Goal: Transaction & Acquisition: Purchase product/service

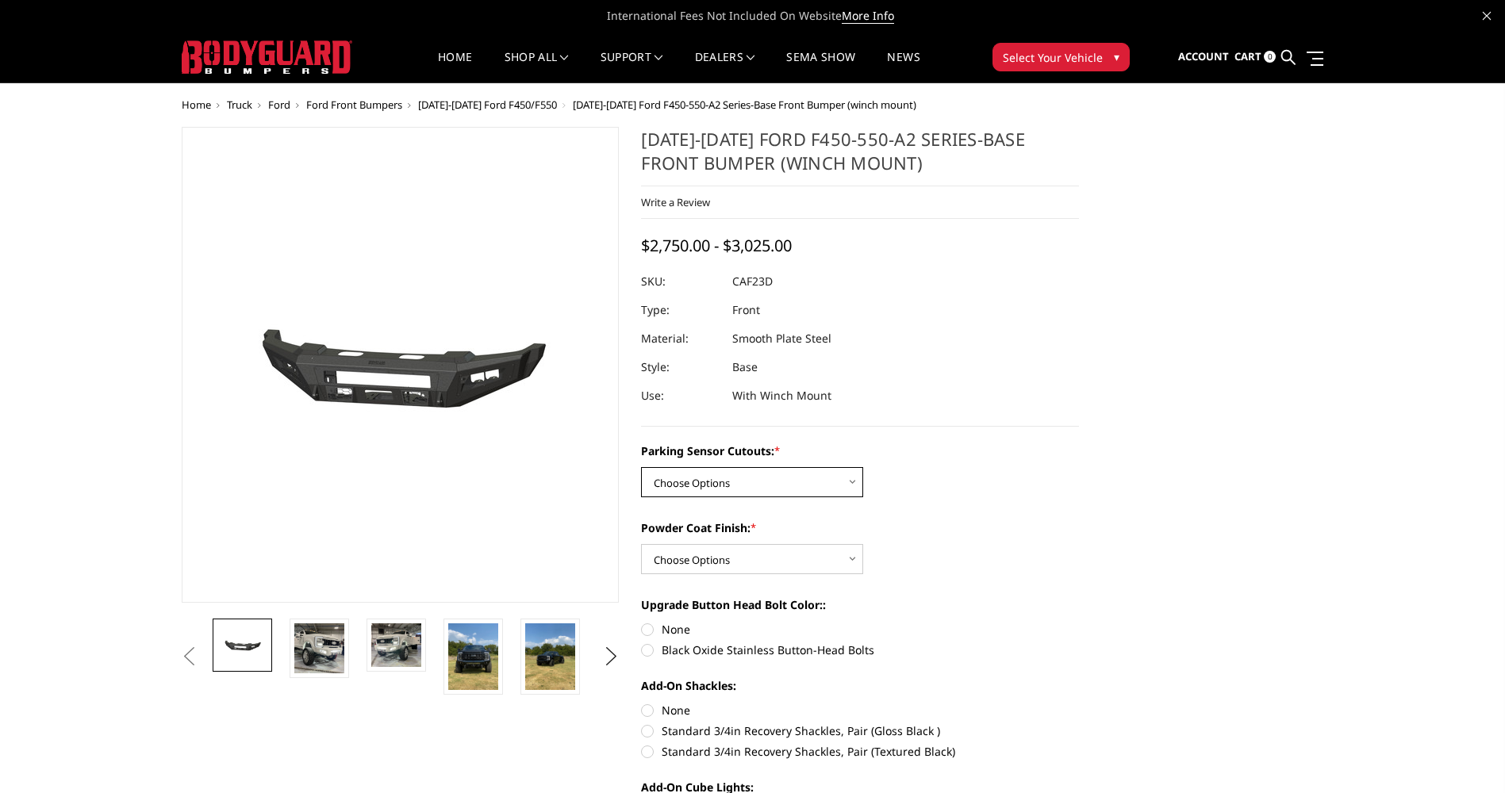
click at [787, 474] on select "Choose Options No-Without Parking Sensor Cutouts Yes-With Parking Sensor Cutouts" at bounding box center [752, 482] width 222 height 30
click at [324, 641] on img at bounding box center [319, 648] width 50 height 50
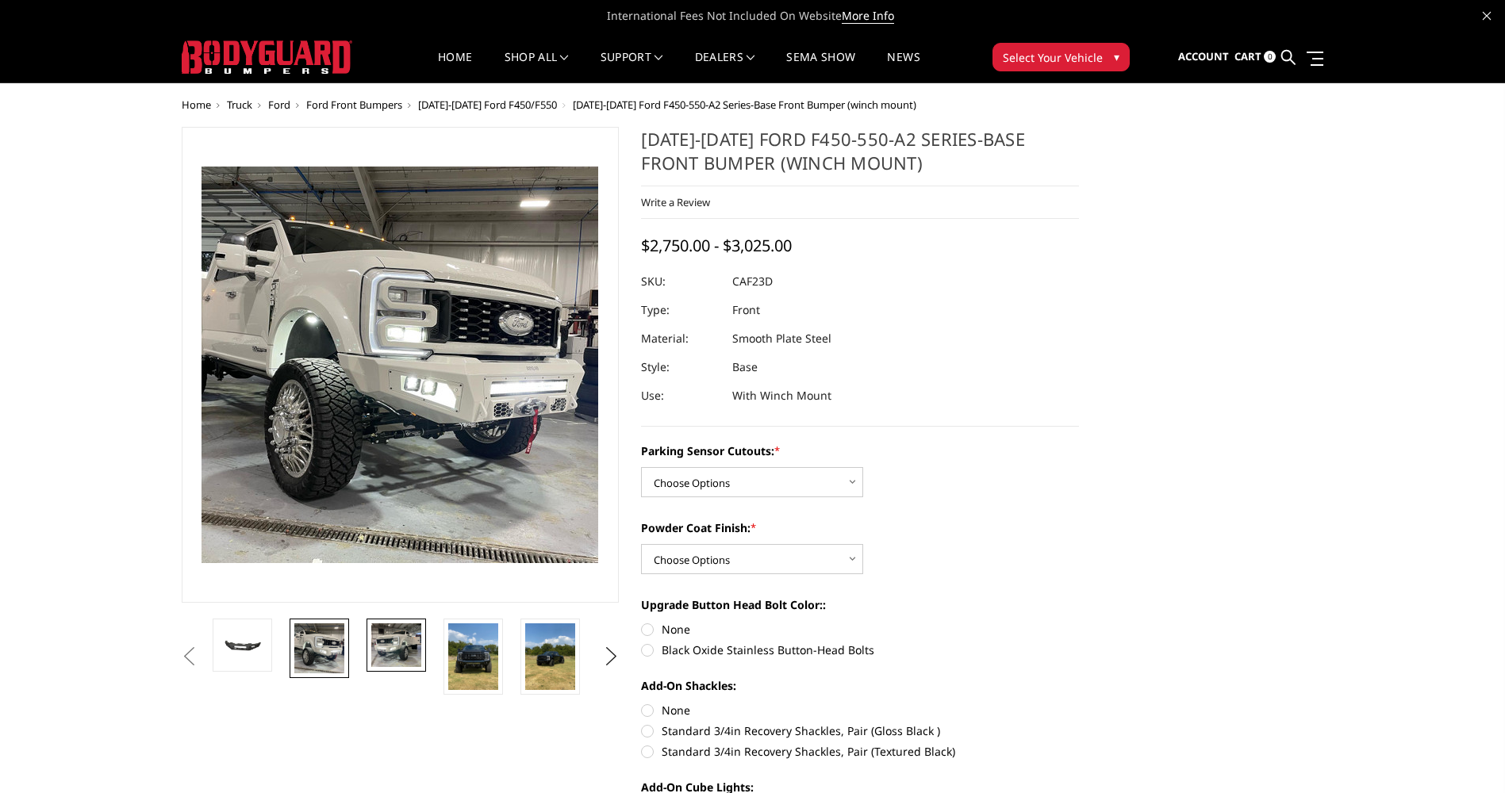
click at [374, 642] on img at bounding box center [396, 645] width 50 height 44
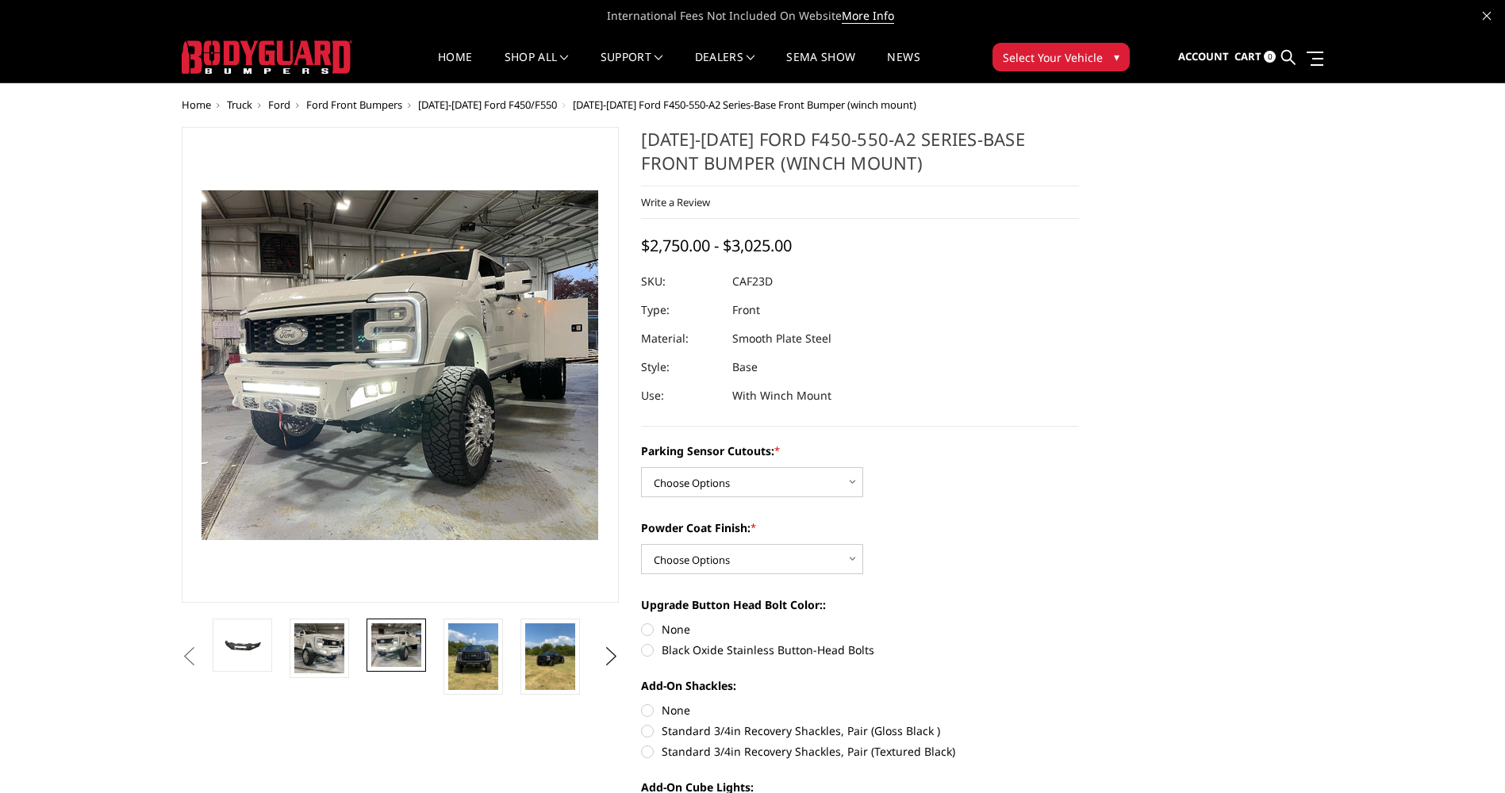
click at [420, 646] on img at bounding box center [396, 645] width 50 height 44
click at [463, 655] on img at bounding box center [473, 656] width 50 height 67
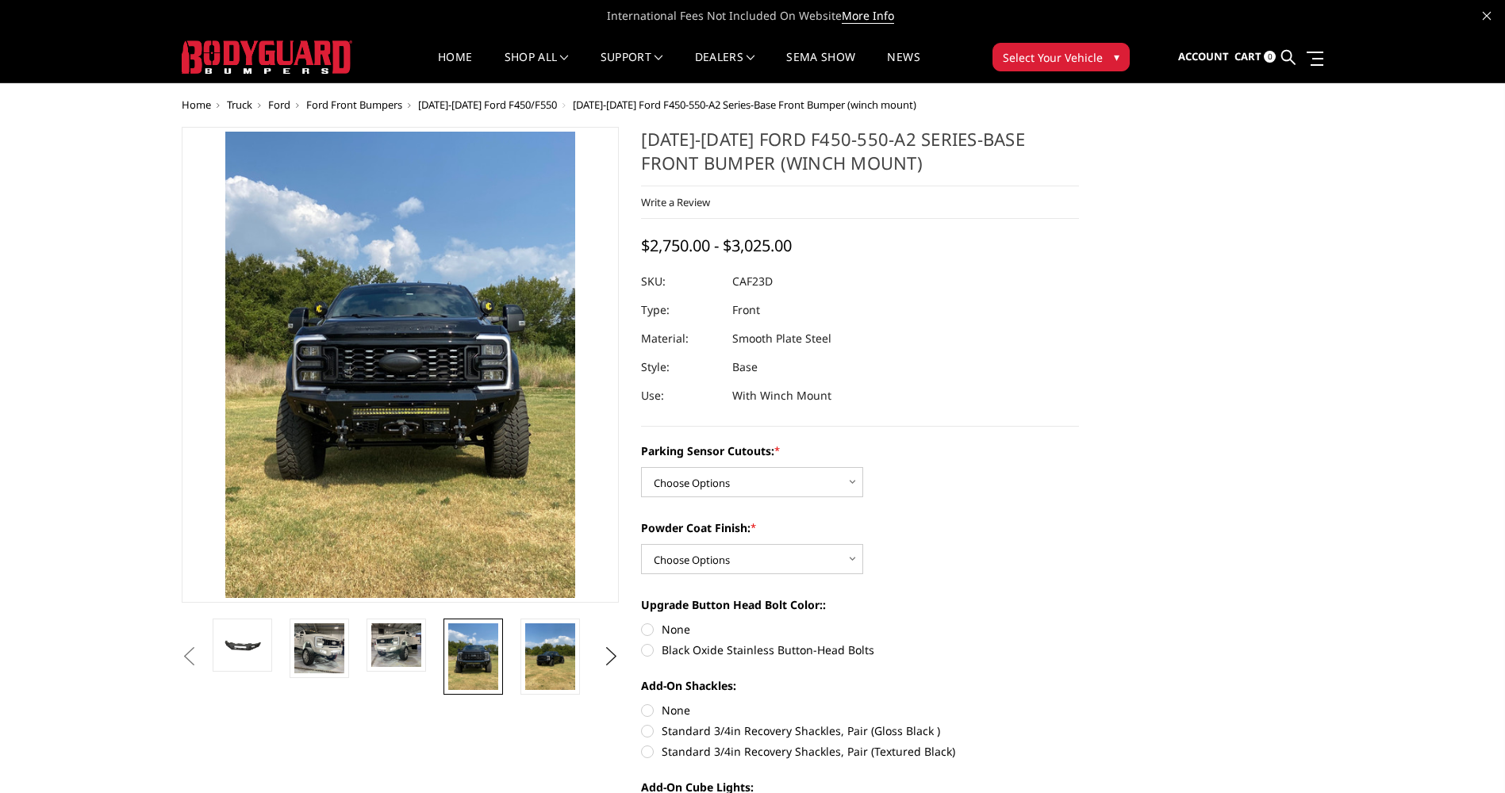
click at [519, 662] on li at bounding box center [555, 657] width 77 height 76
click at [562, 662] on img at bounding box center [550, 656] width 50 height 67
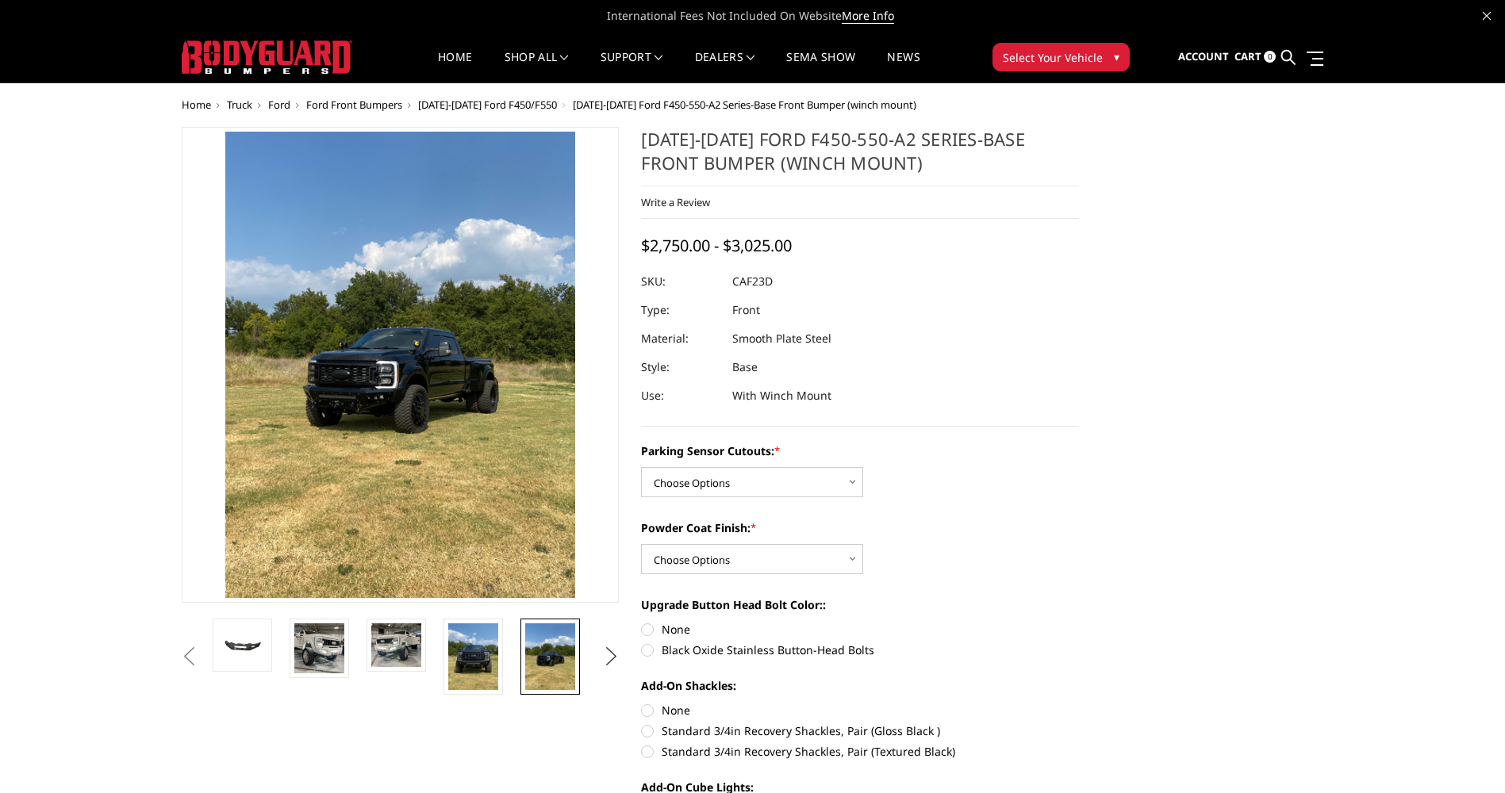
click at [605, 657] on button "Next" at bounding box center [611, 657] width 24 height 24
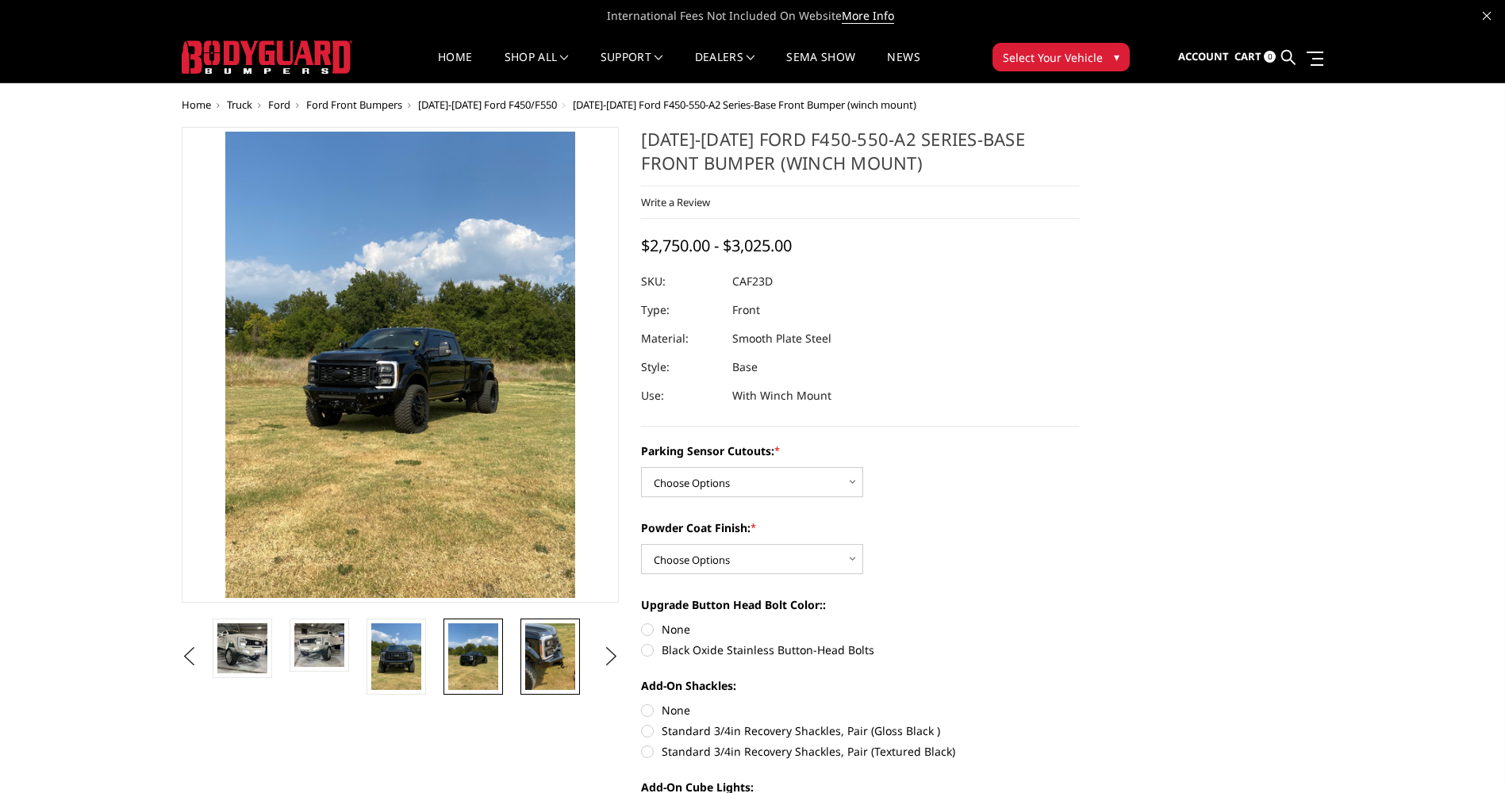
click at [539, 662] on img at bounding box center [550, 656] width 50 height 67
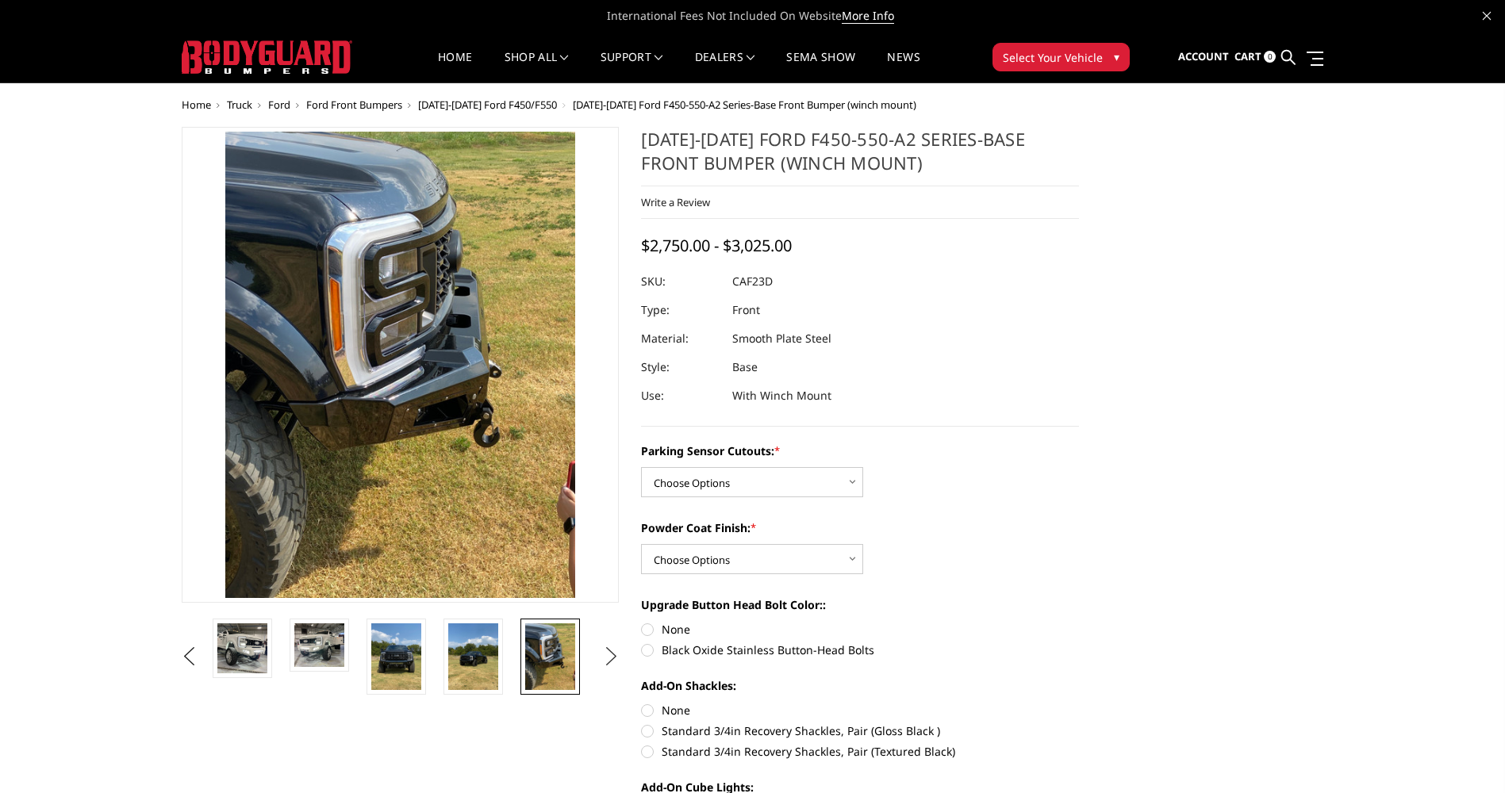
click at [604, 660] on button "Next" at bounding box center [611, 657] width 24 height 24
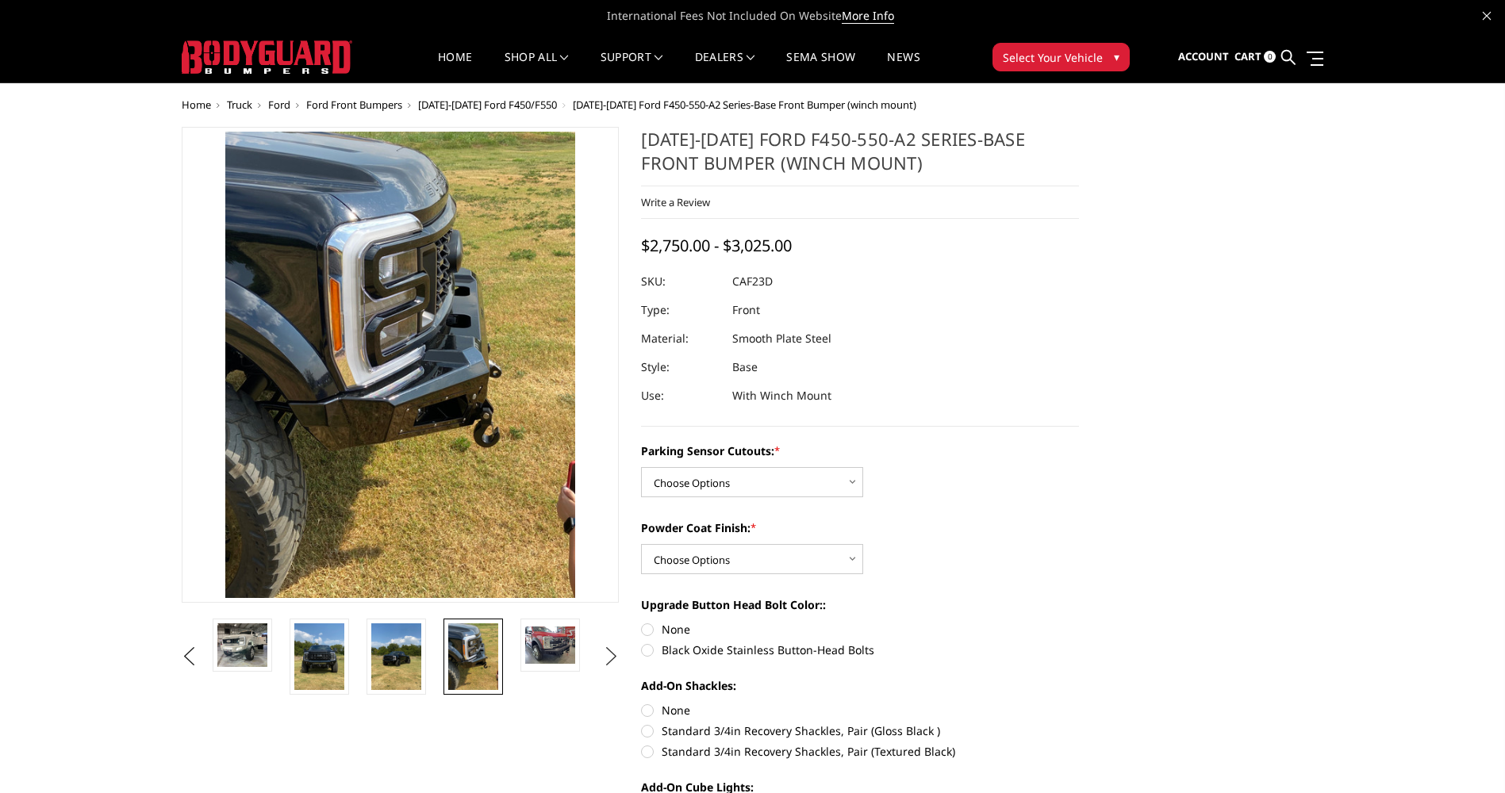
click at [604, 660] on button "Next" at bounding box center [611, 657] width 24 height 24
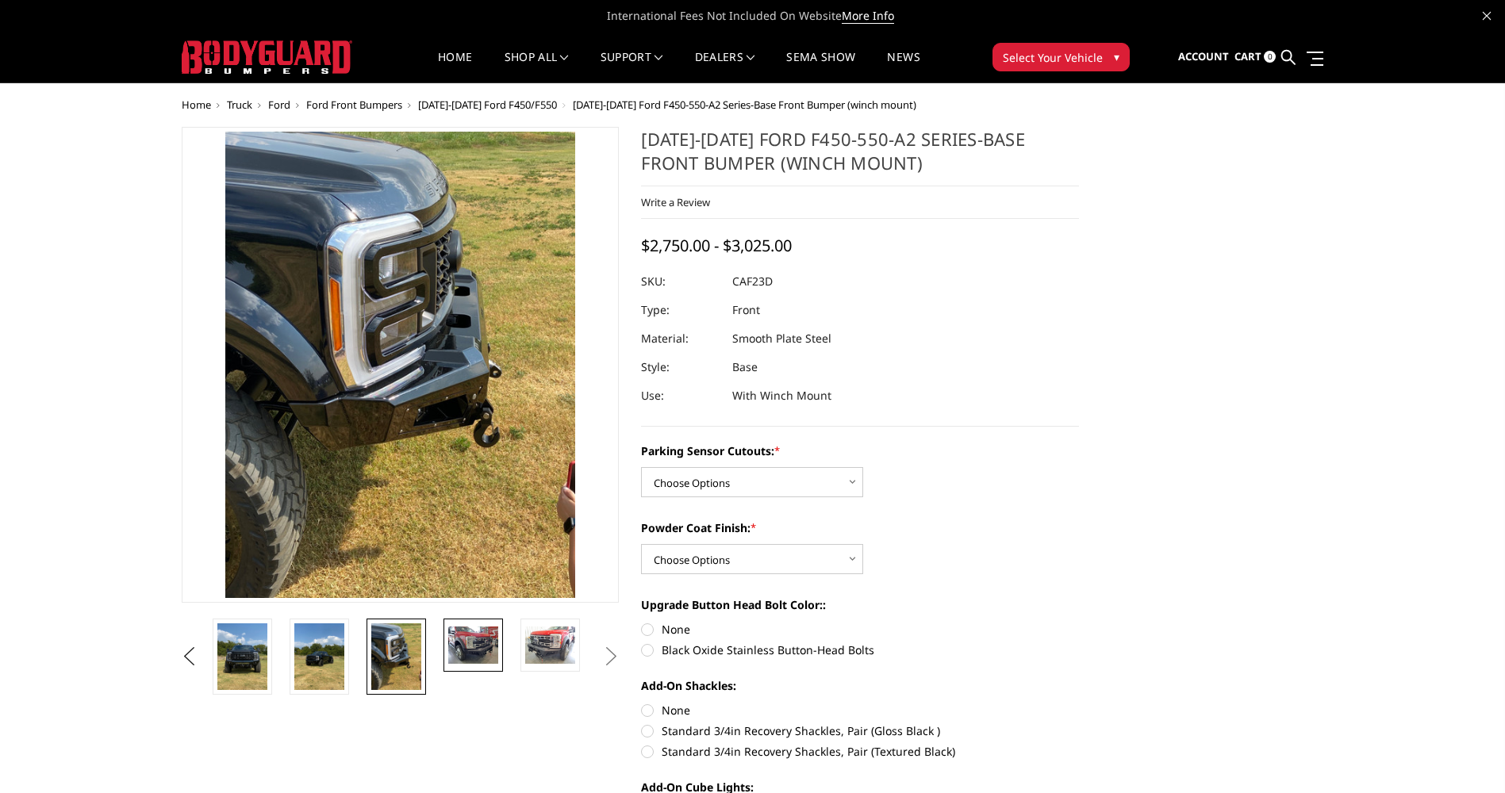
click at [486, 650] on img at bounding box center [473, 645] width 50 height 37
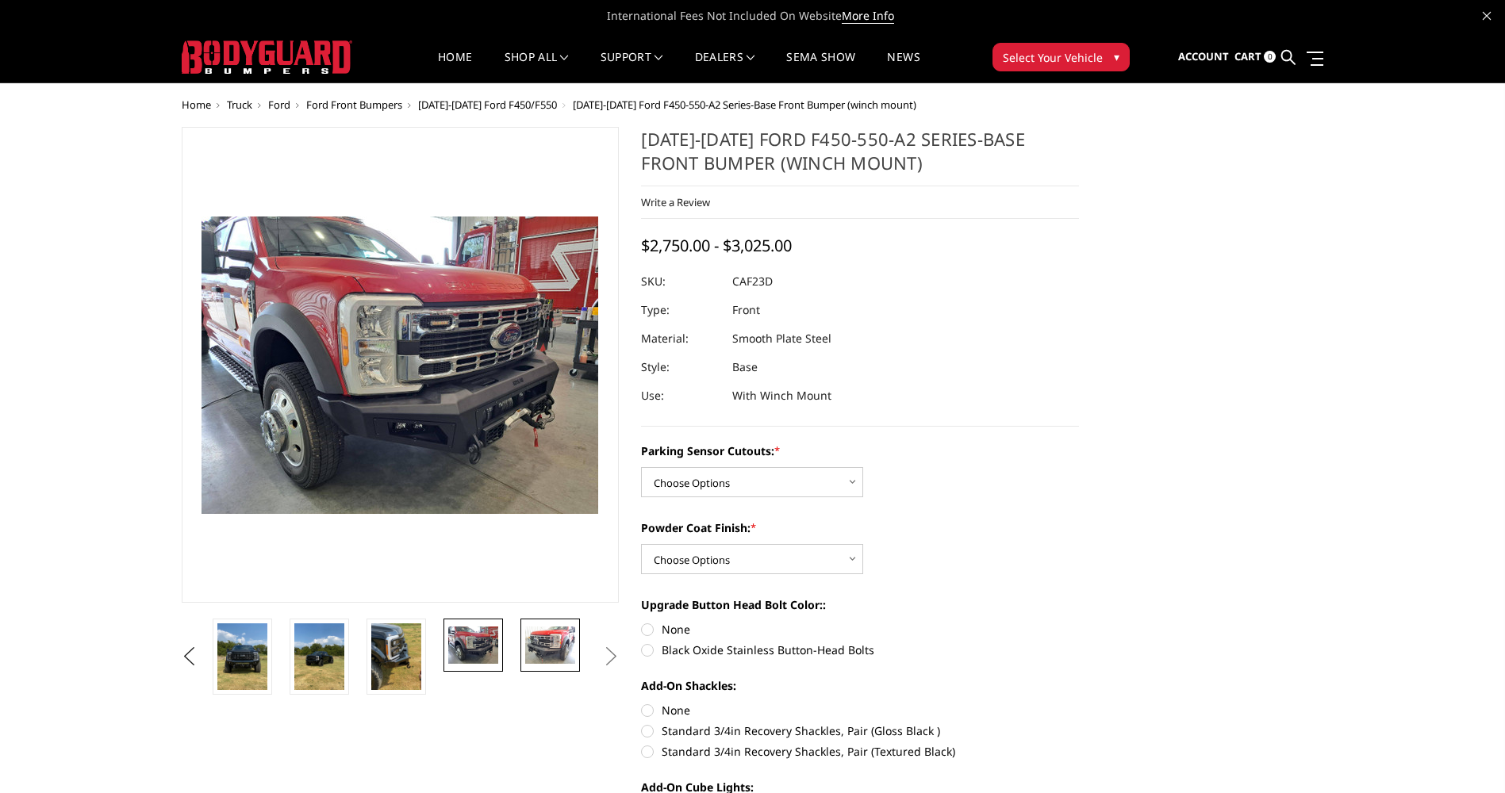
click at [532, 641] on img at bounding box center [550, 645] width 50 height 37
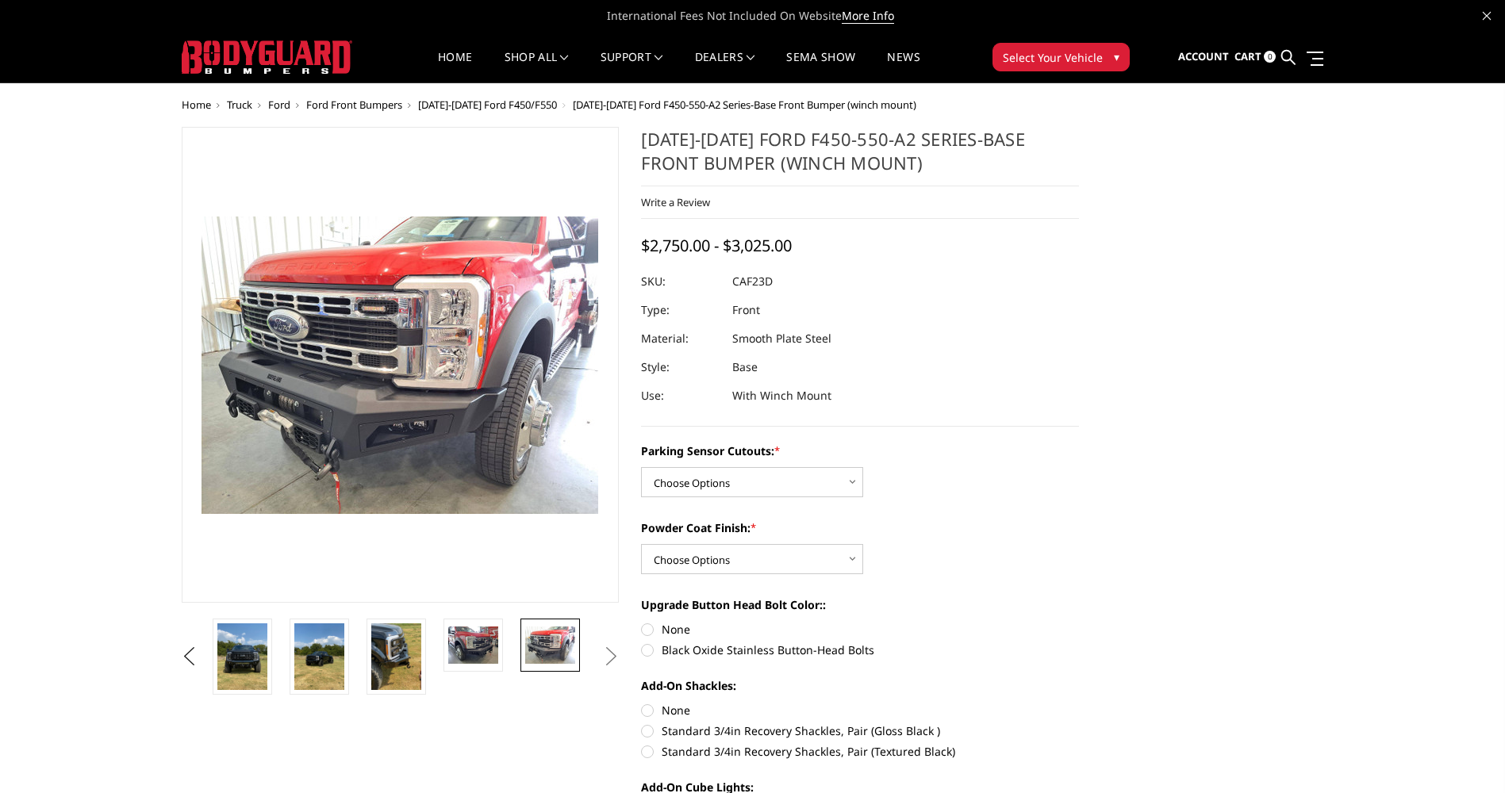
click at [612, 650] on button "Next" at bounding box center [611, 657] width 24 height 24
click at [770, 556] on select "Choose Options Bare Metal Textured Black Powder Coat" at bounding box center [752, 559] width 222 height 30
click at [616, 657] on button "Next" at bounding box center [611, 657] width 24 height 24
click at [178, 650] on button "Previous" at bounding box center [190, 657] width 24 height 24
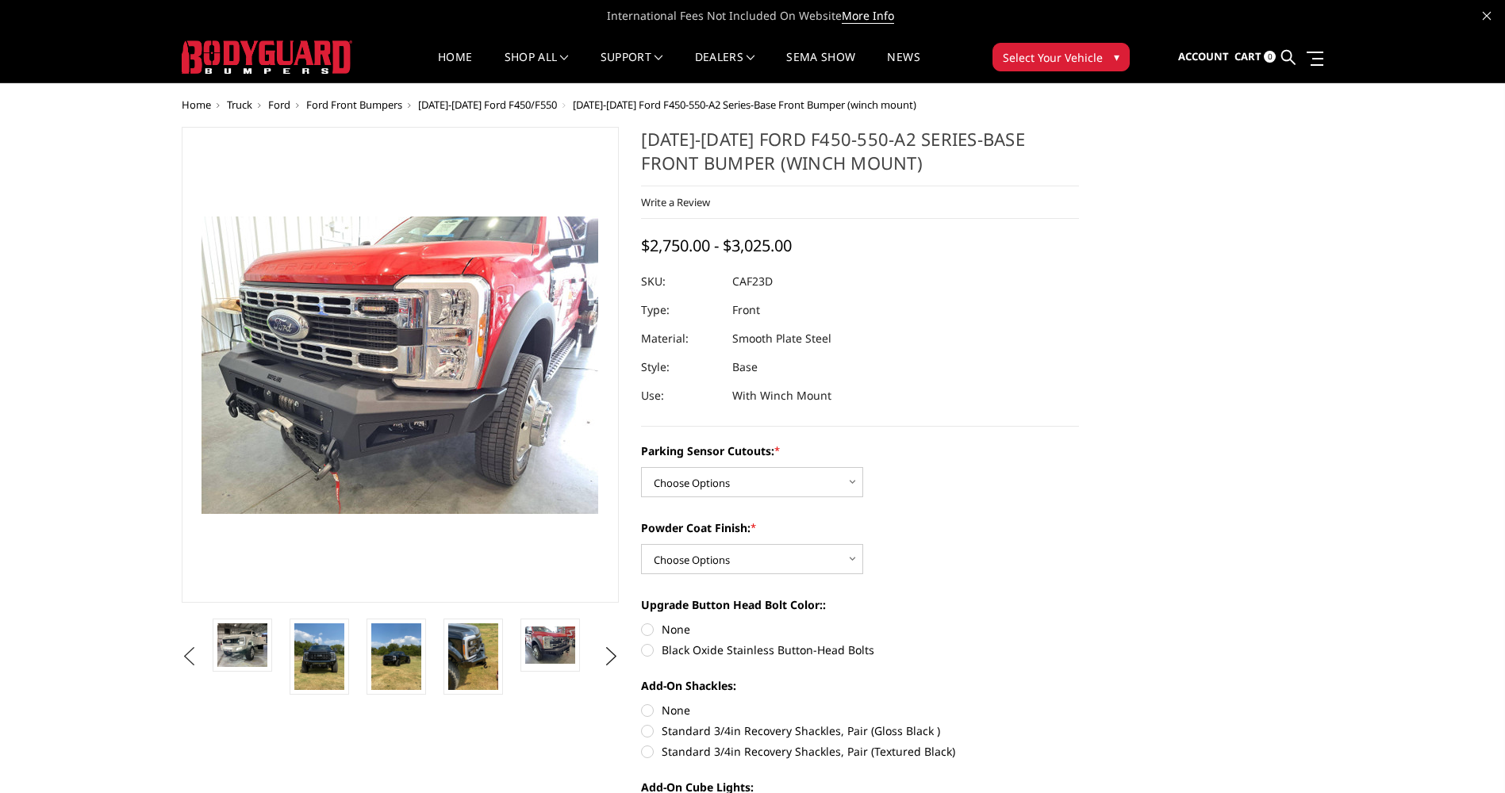
click at [186, 654] on button "Previous" at bounding box center [190, 657] width 24 height 24
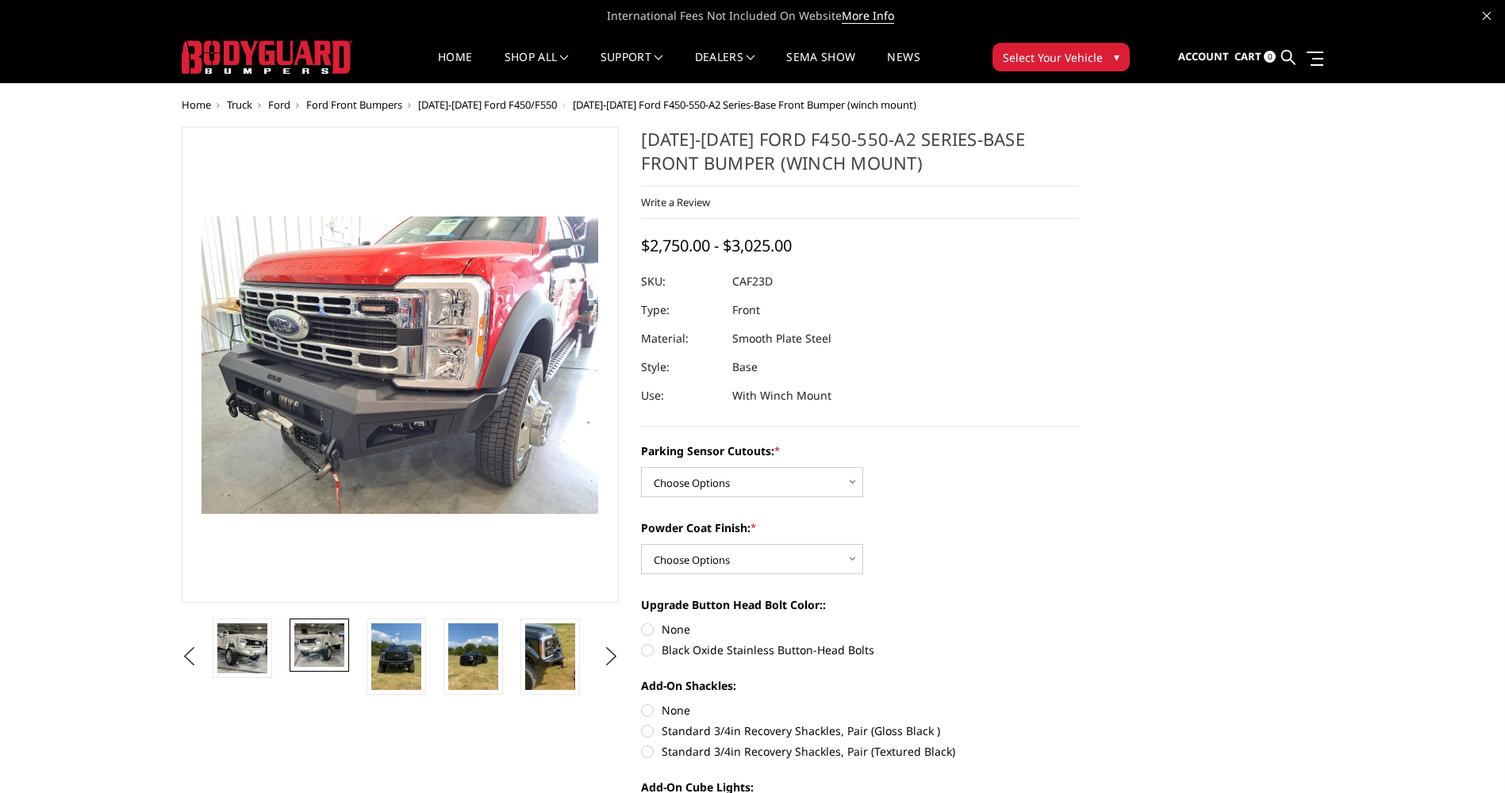
click at [331, 627] on img at bounding box center [319, 645] width 50 height 44
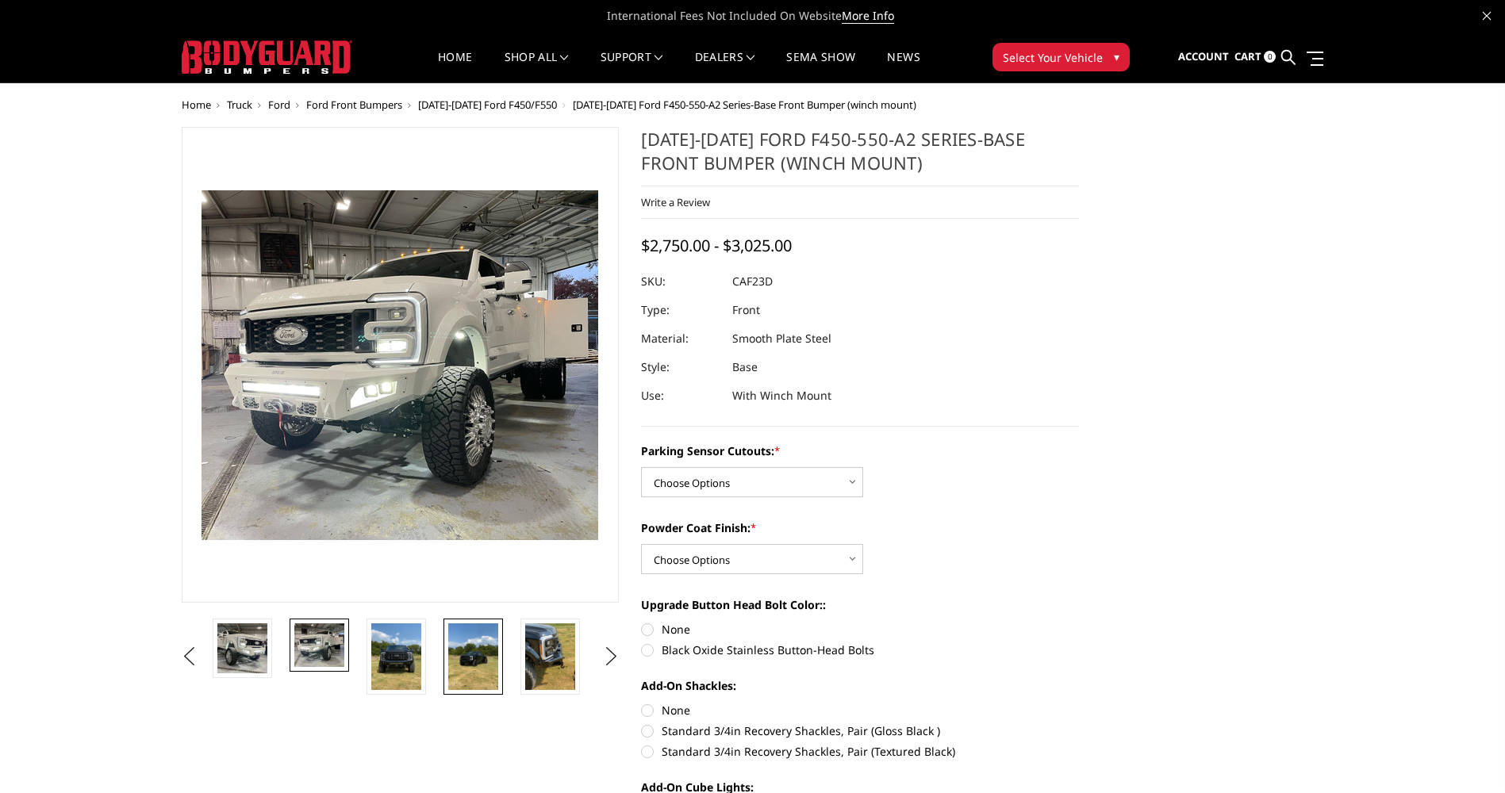
click at [466, 658] on img at bounding box center [473, 656] width 50 height 67
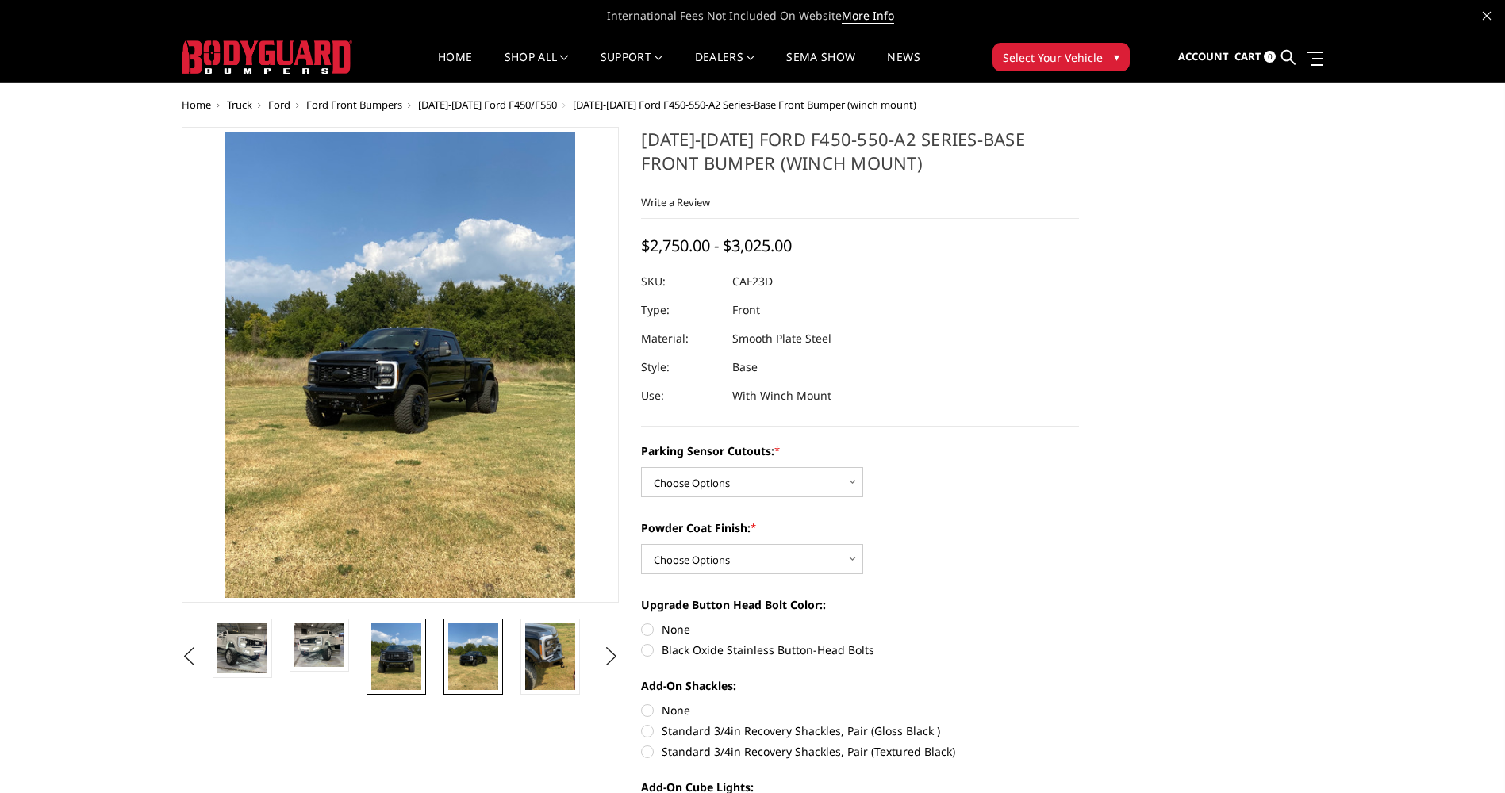
click at [416, 646] on img at bounding box center [396, 656] width 50 height 67
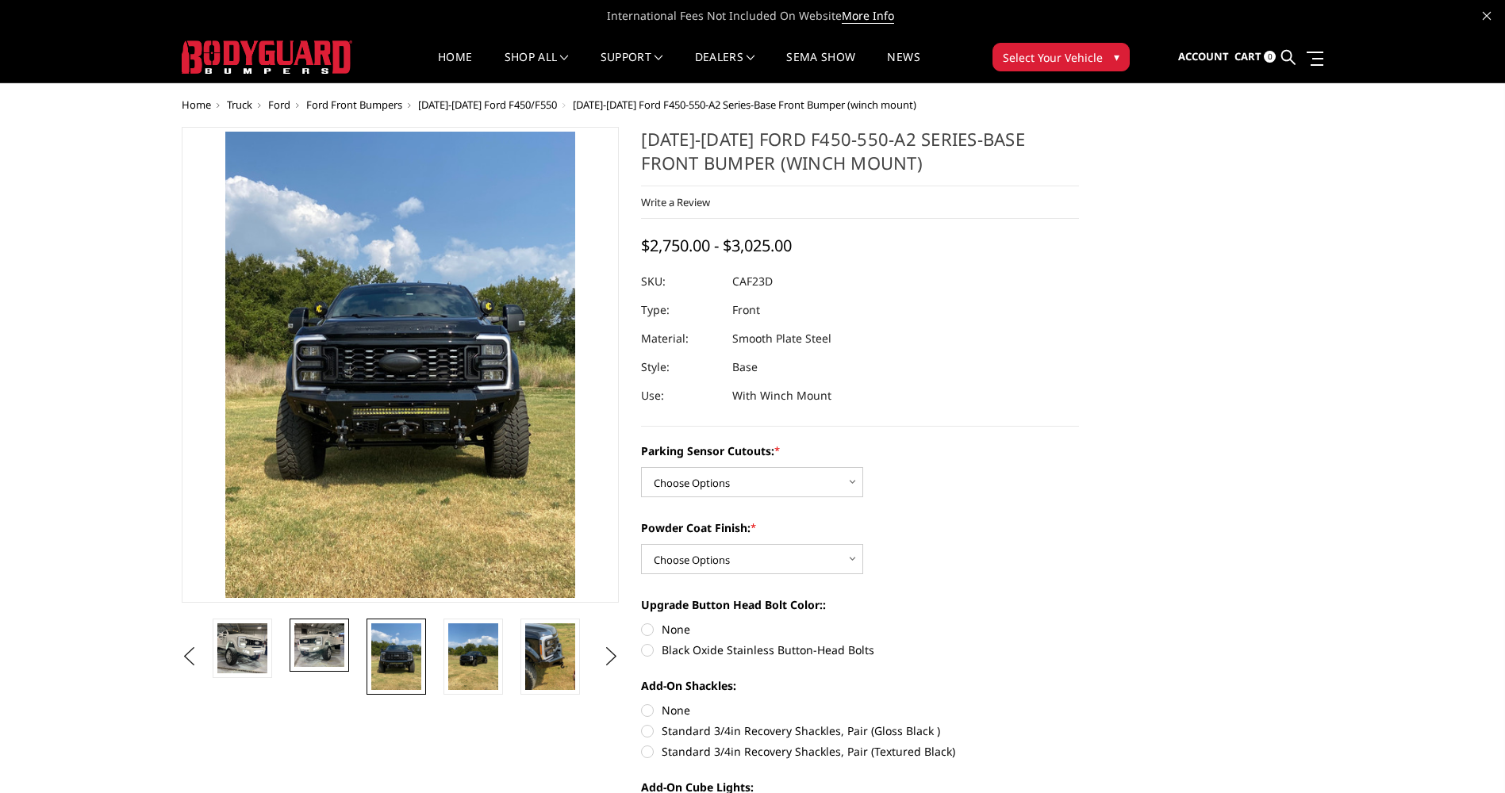
click at [308, 662] on img at bounding box center [319, 645] width 50 height 44
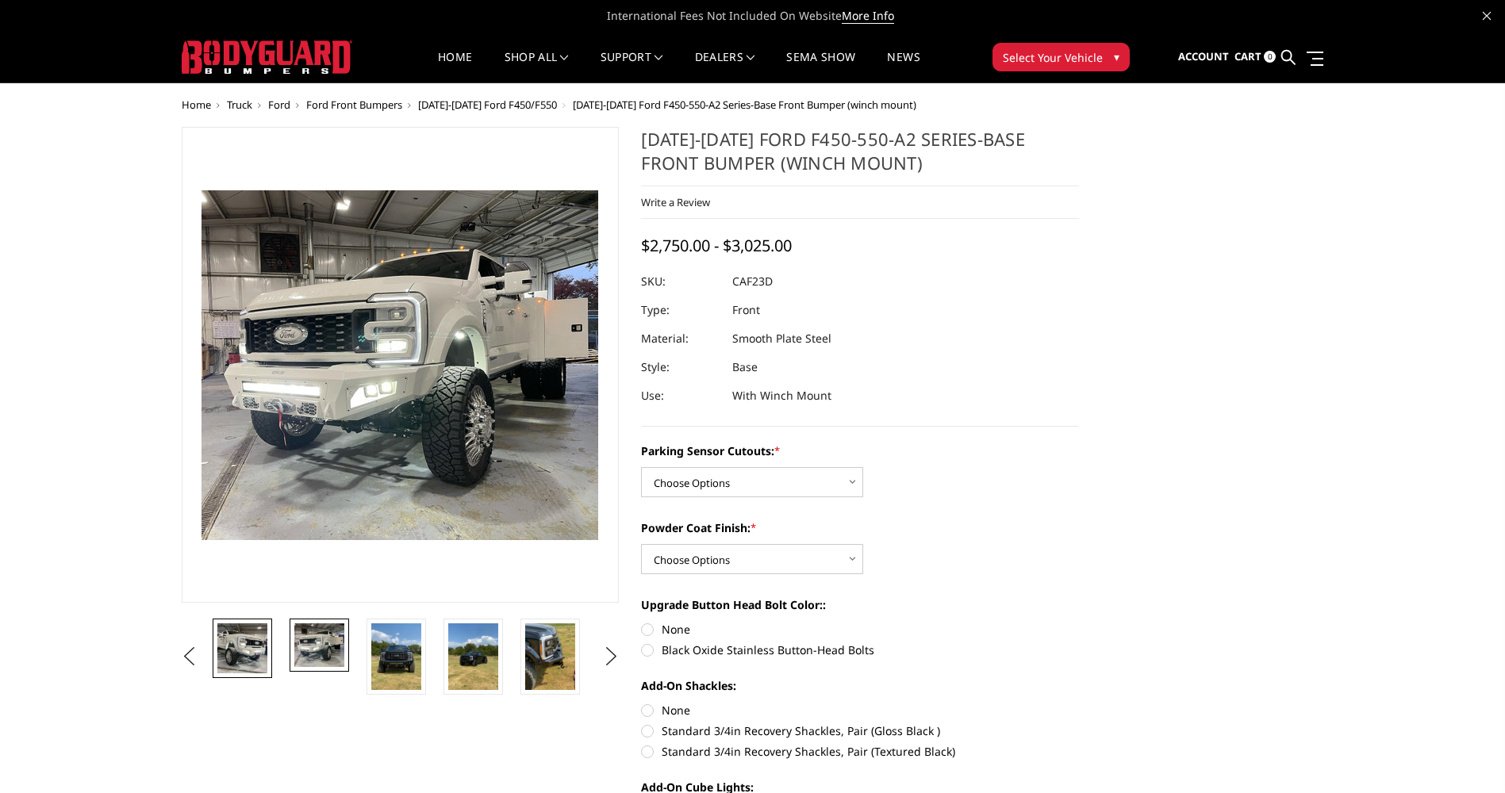
click at [238, 640] on img at bounding box center [242, 648] width 50 height 50
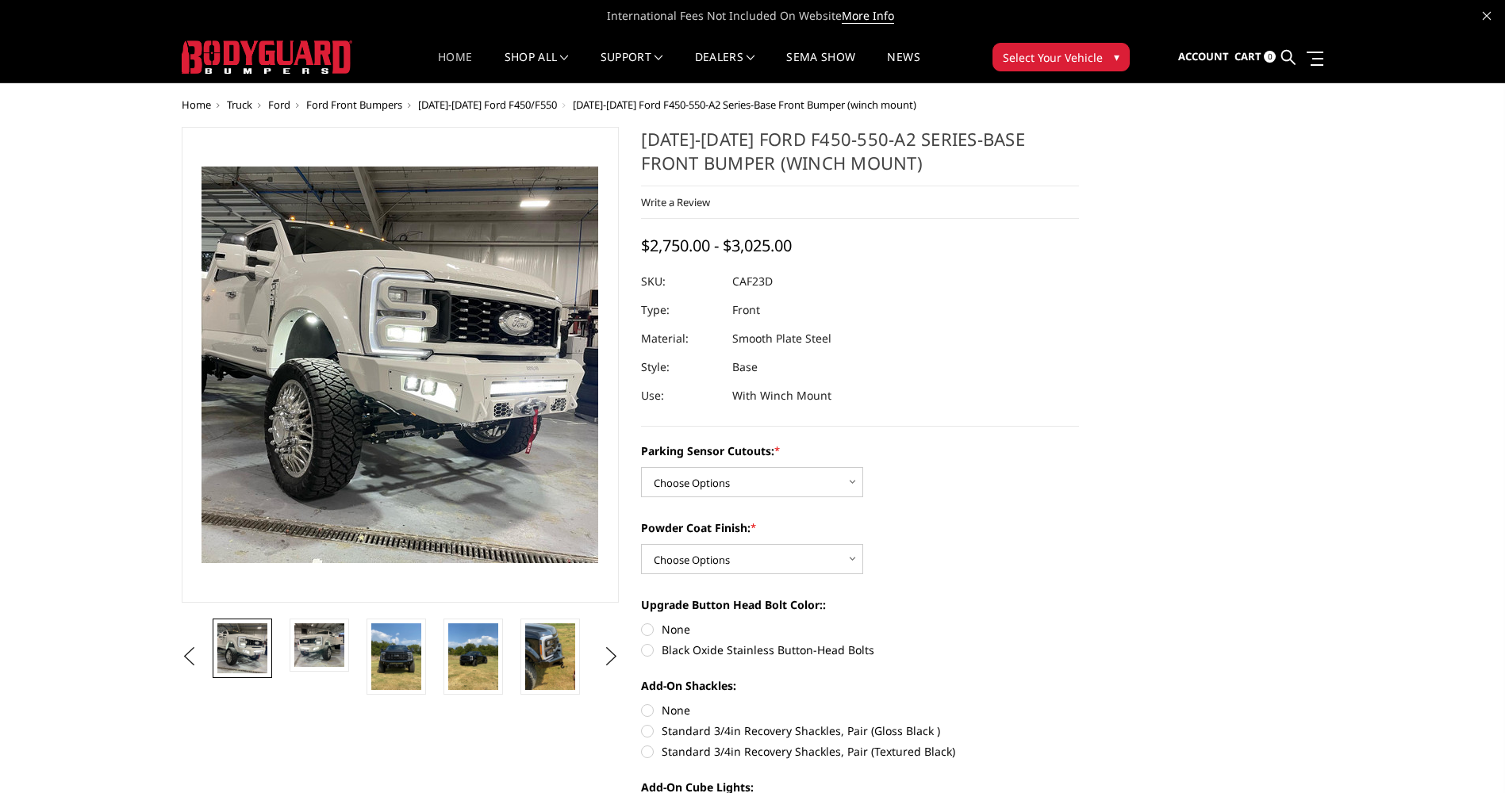
click at [453, 52] on link "Home" at bounding box center [455, 67] width 34 height 31
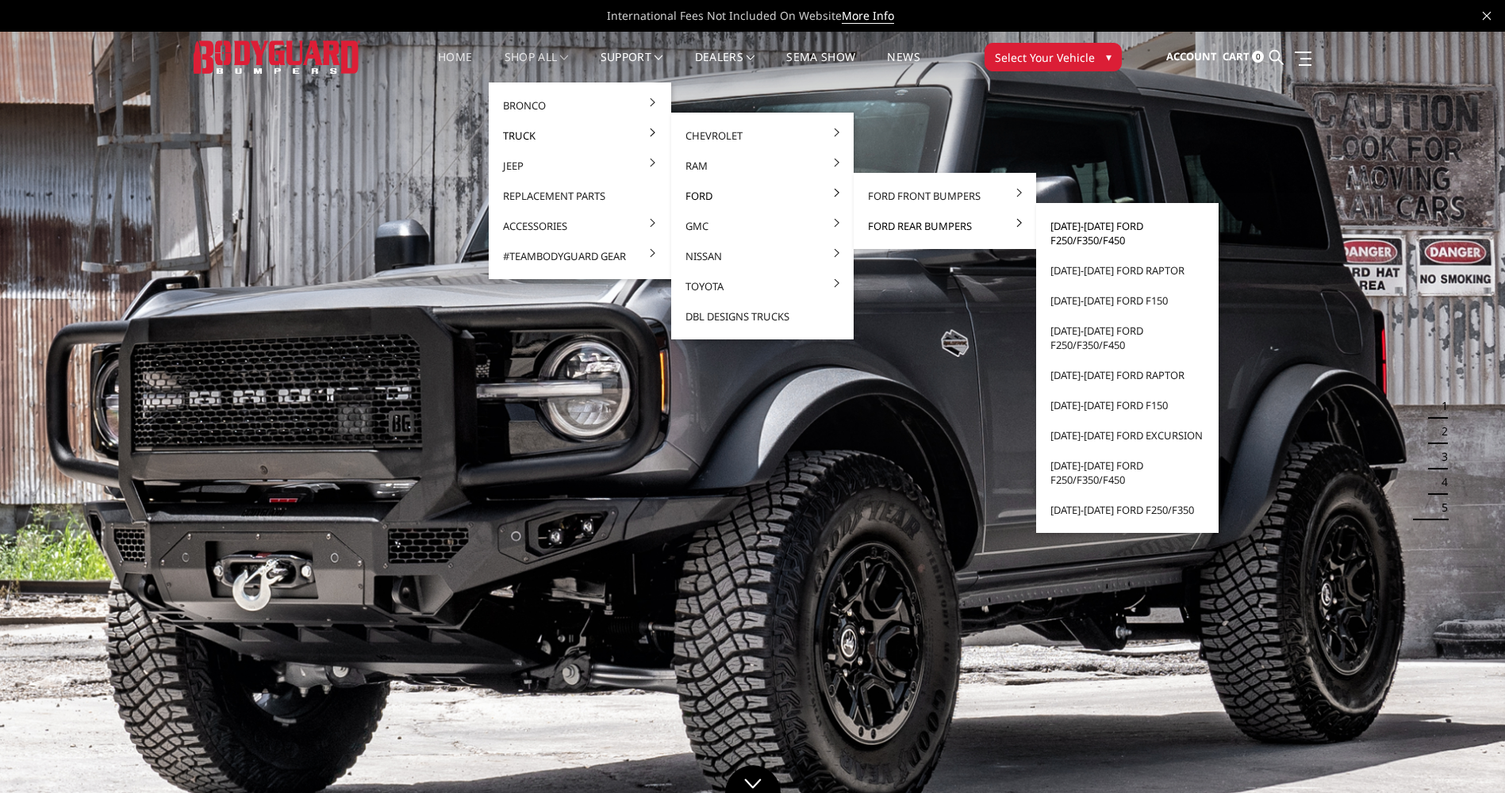
click at [1122, 243] on link "[DATE]-[DATE] Ford F250/F350/F450" at bounding box center [1127, 233] width 170 height 44
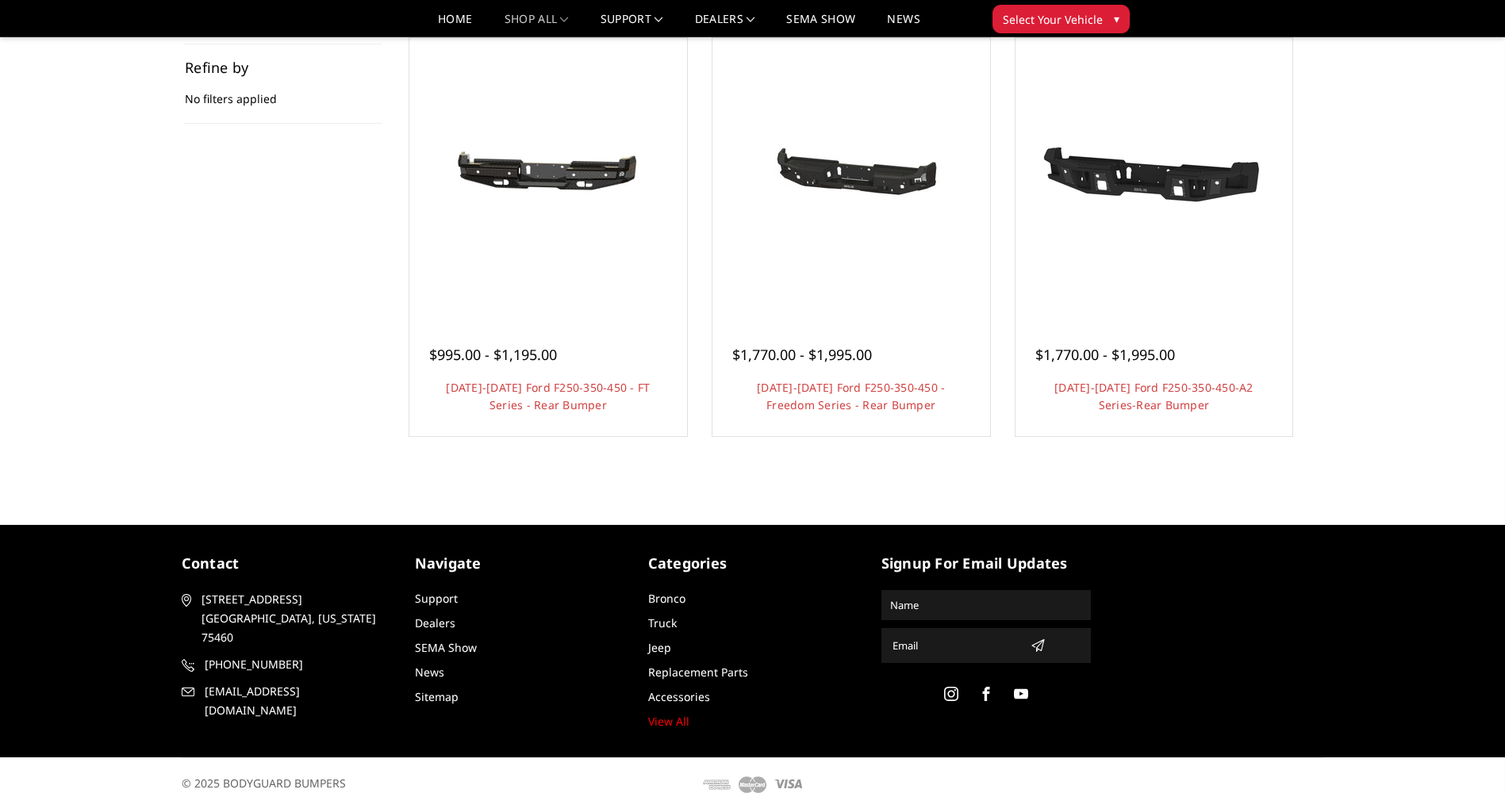
scroll to position [120, 0]
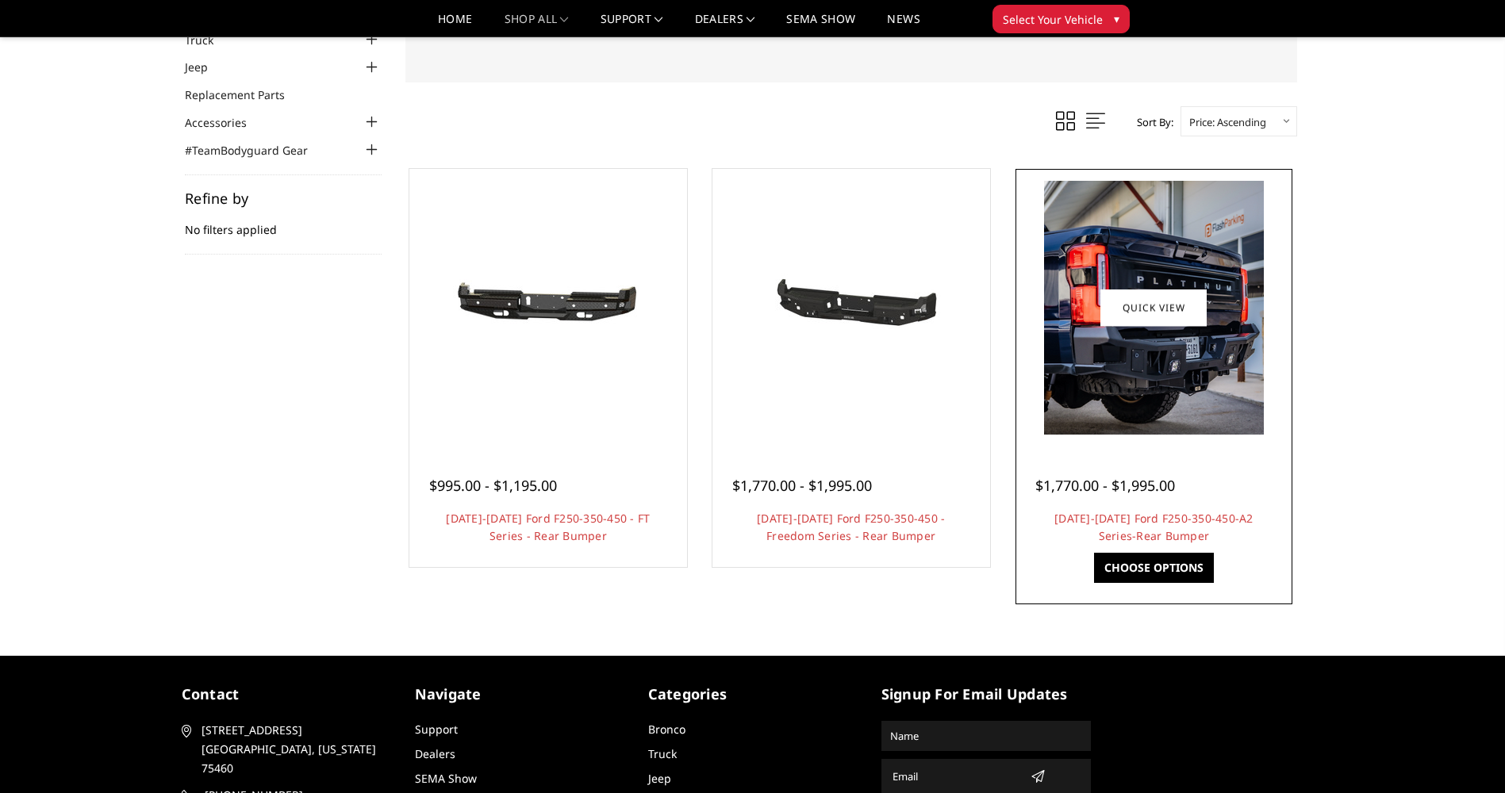
click at [1173, 354] on img at bounding box center [1154, 308] width 220 height 254
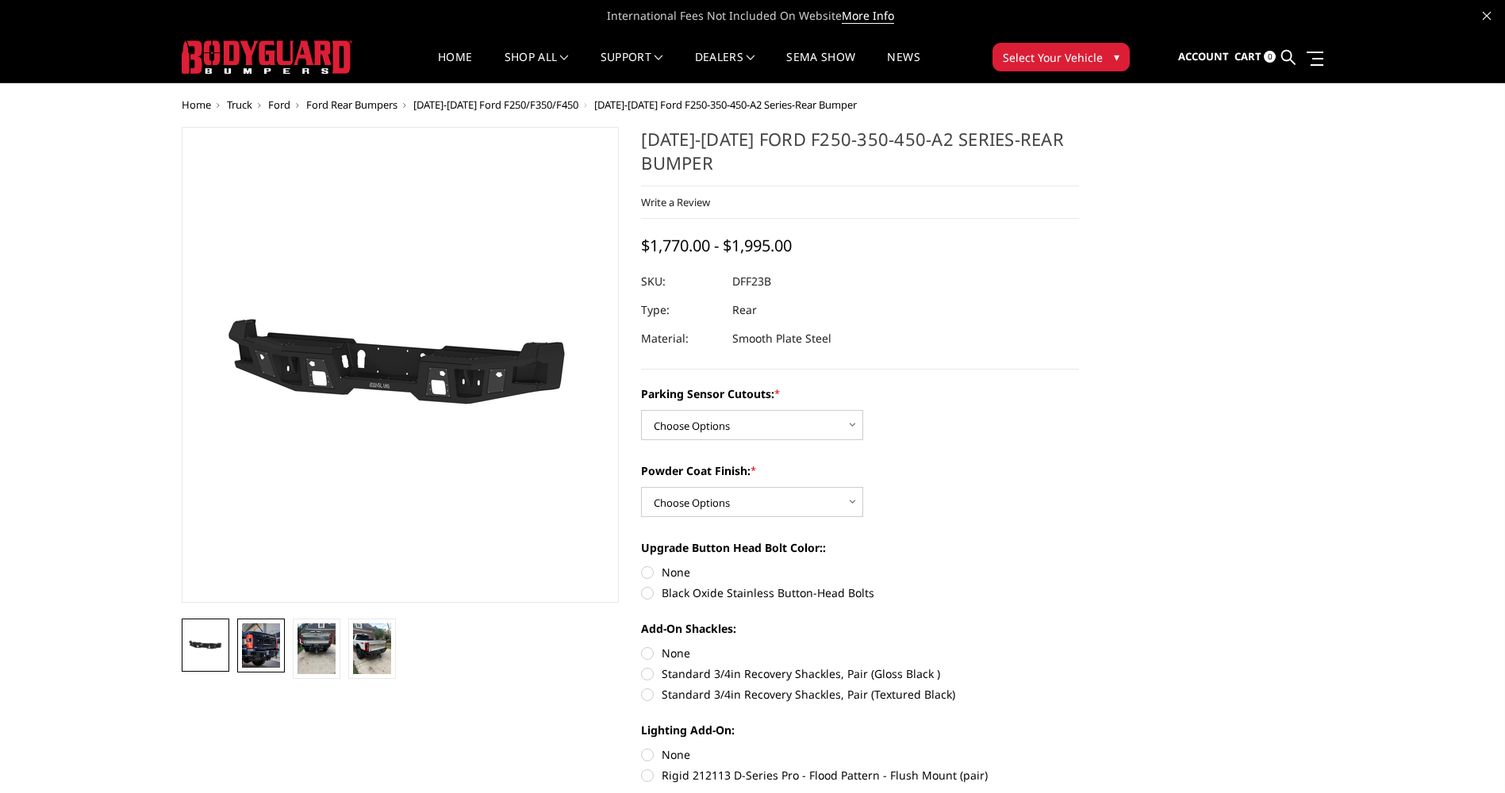
click at [266, 650] on img at bounding box center [261, 645] width 38 height 44
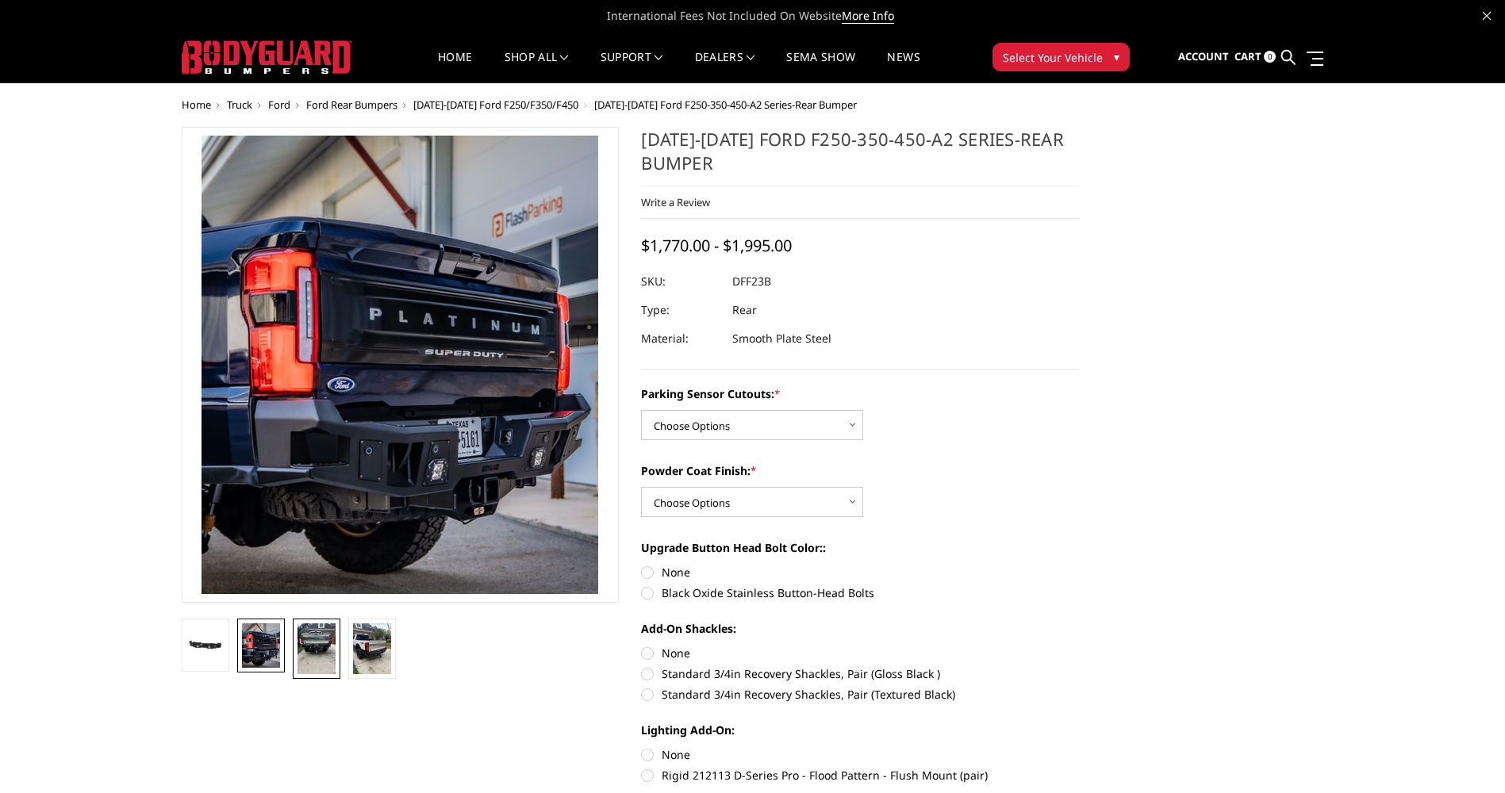
click at [317, 645] on img at bounding box center [316, 648] width 38 height 51
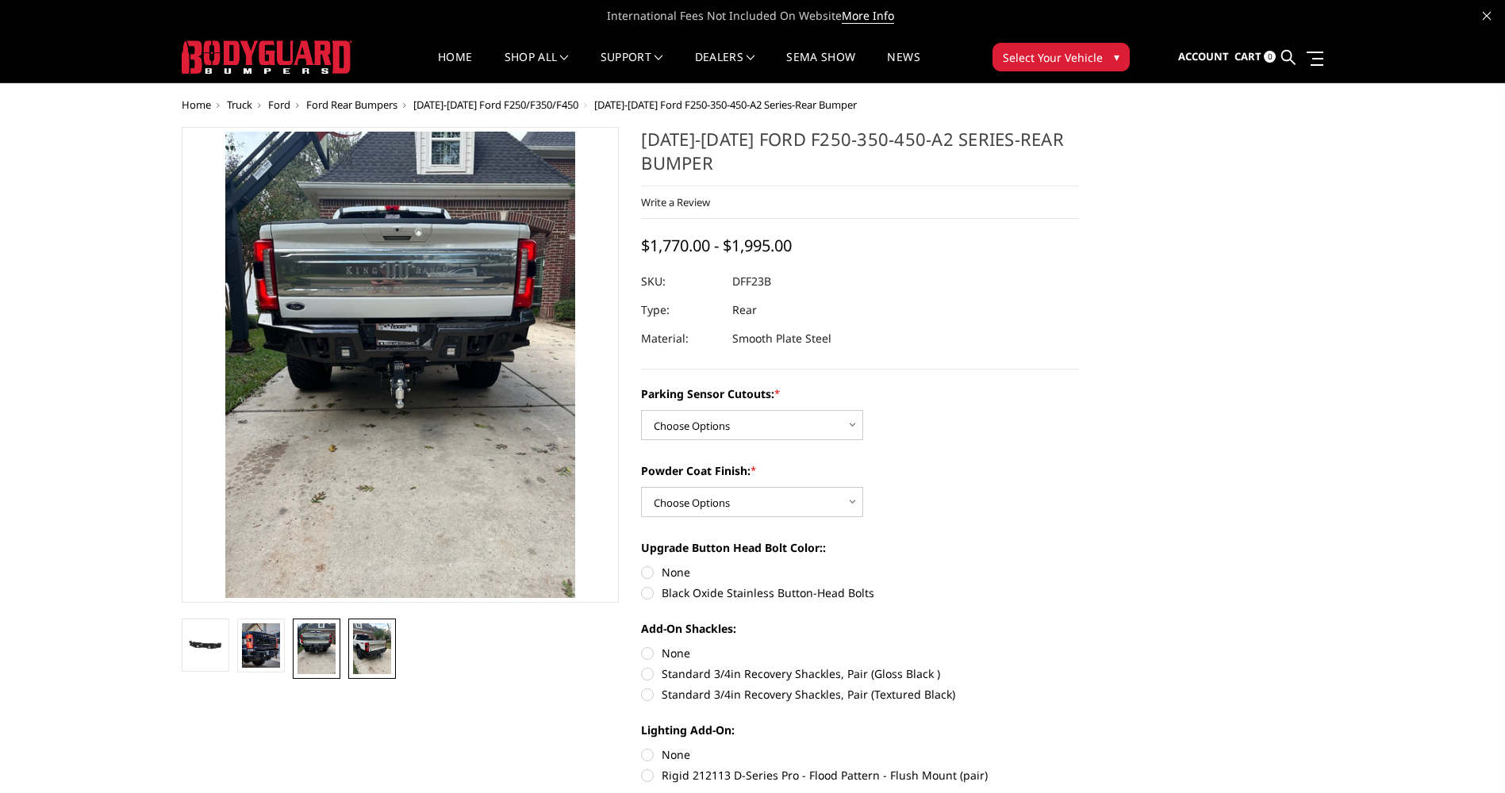
click at [352, 644] on link at bounding box center [372, 649] width 48 height 60
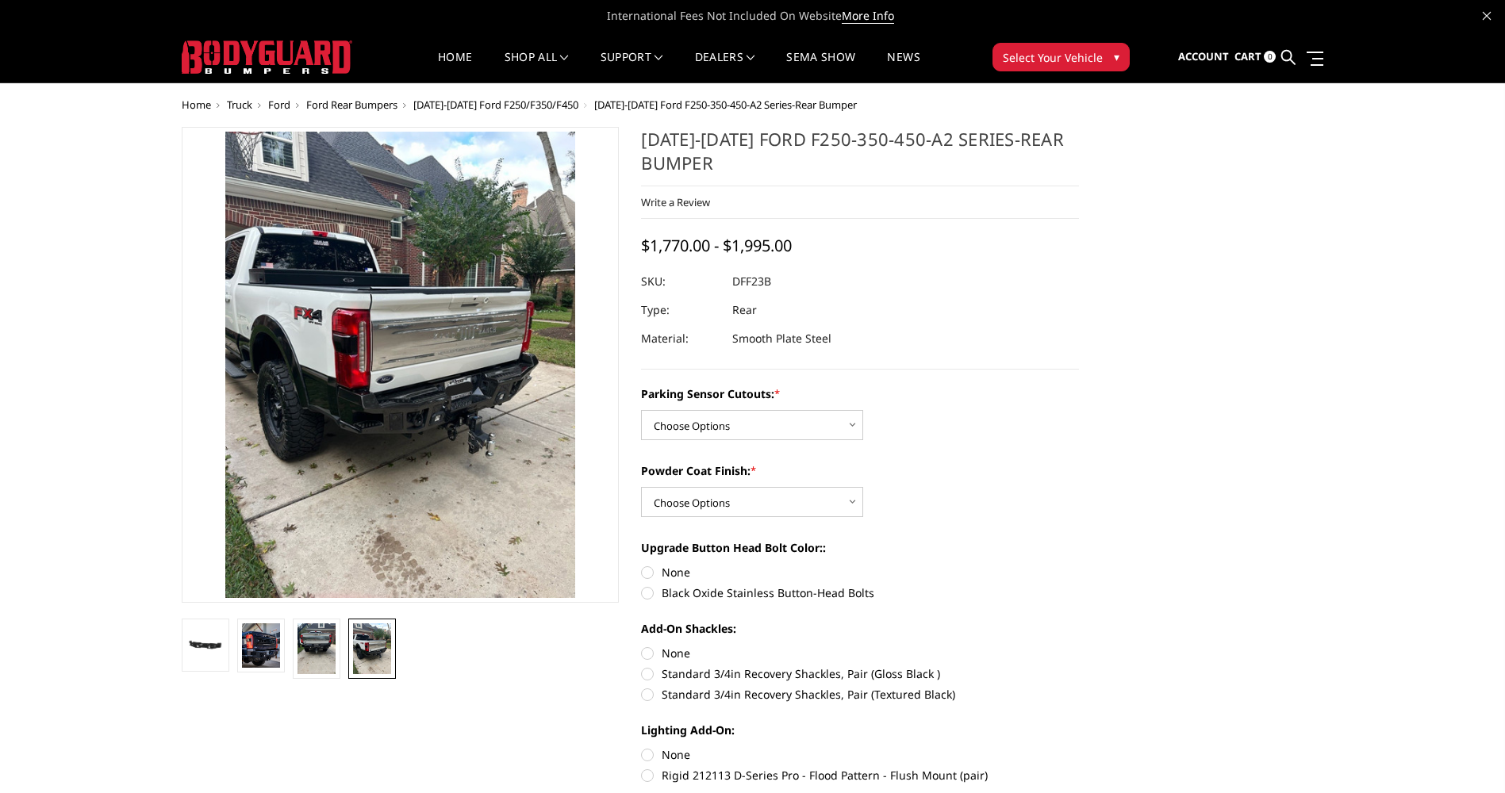
click at [364, 646] on img at bounding box center [372, 648] width 38 height 51
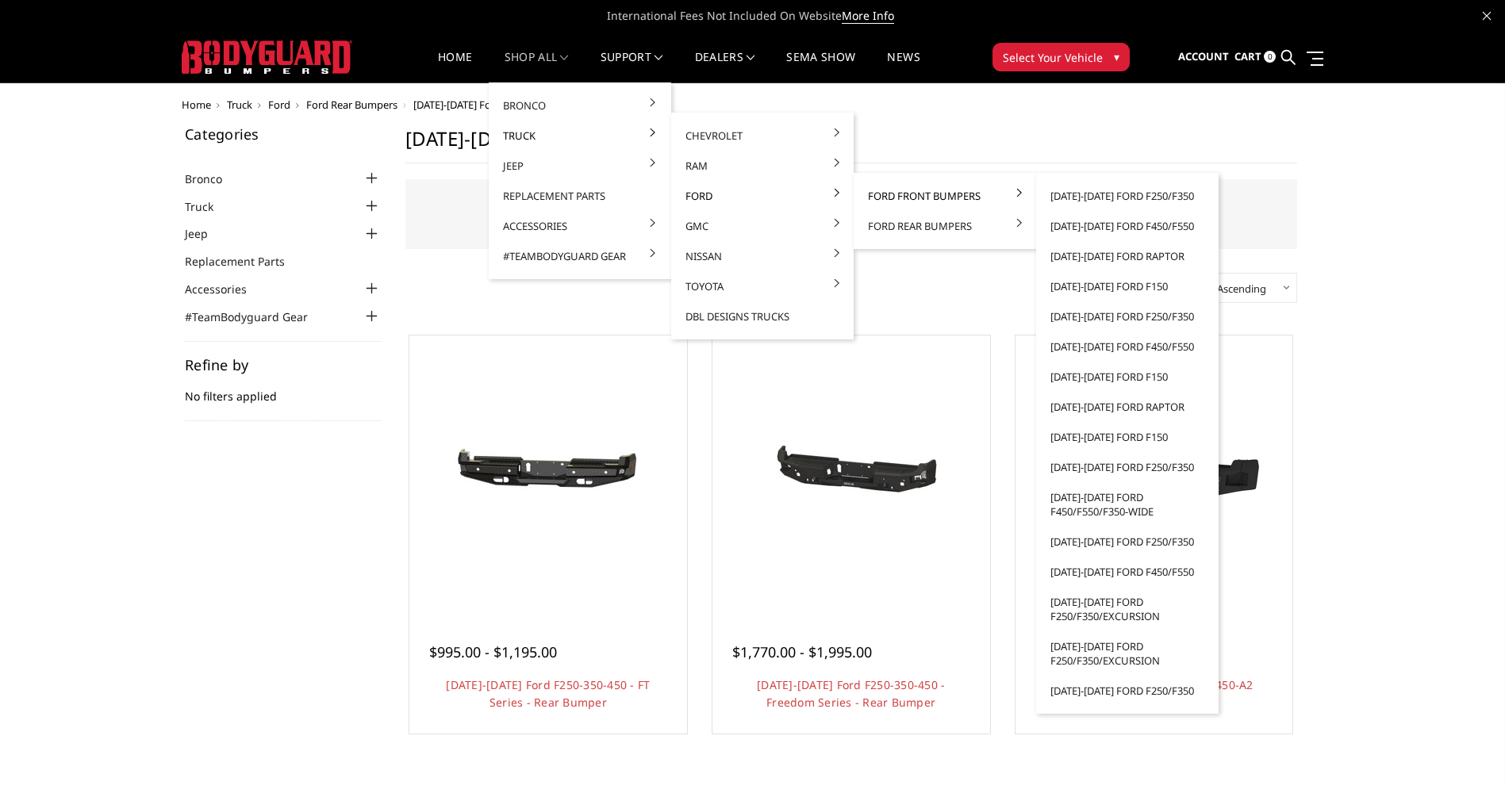
click at [909, 196] on link "Ford Front Bumpers" at bounding box center [945, 196] width 170 height 30
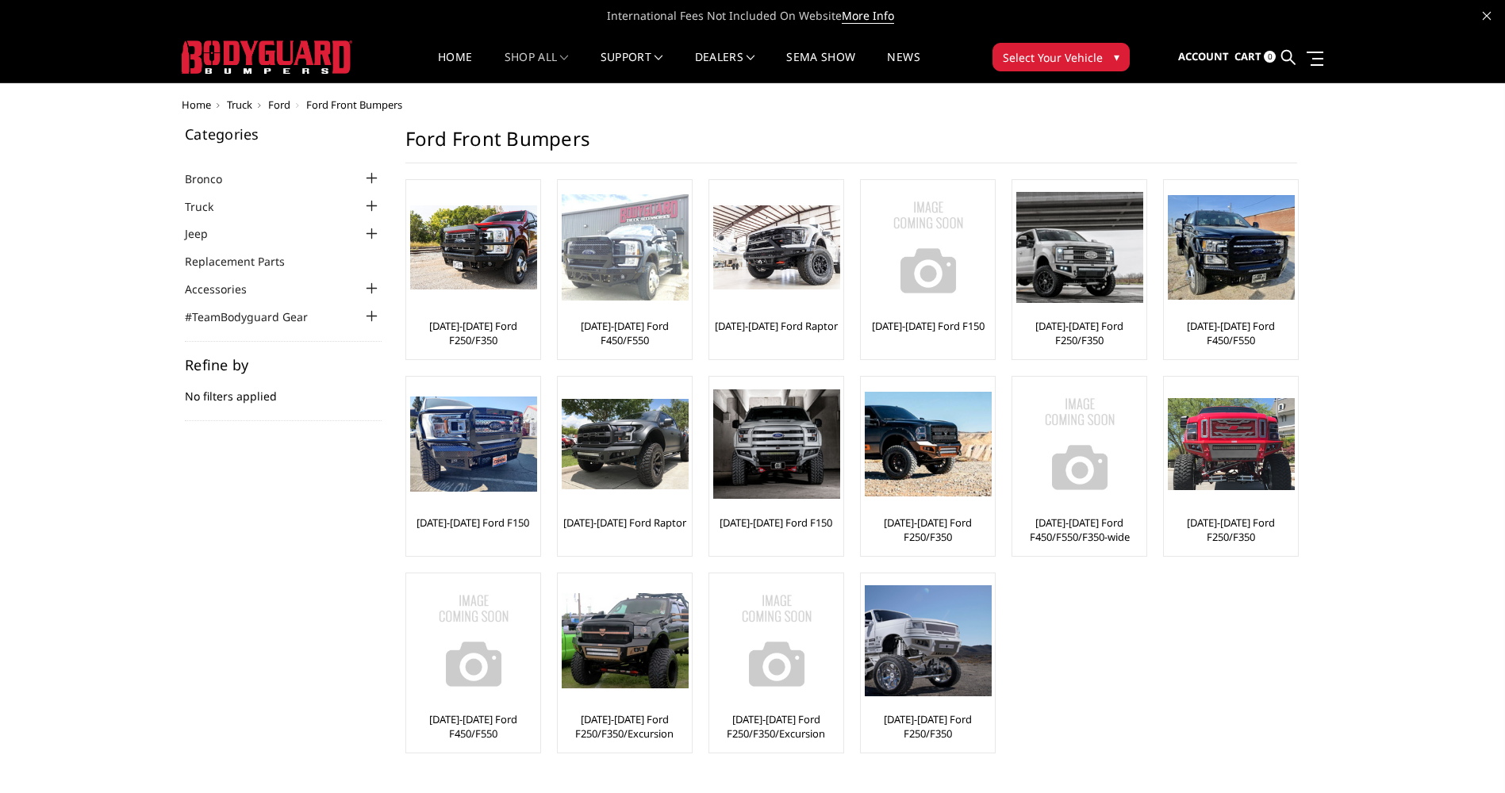
click at [618, 261] on img at bounding box center [625, 247] width 127 height 107
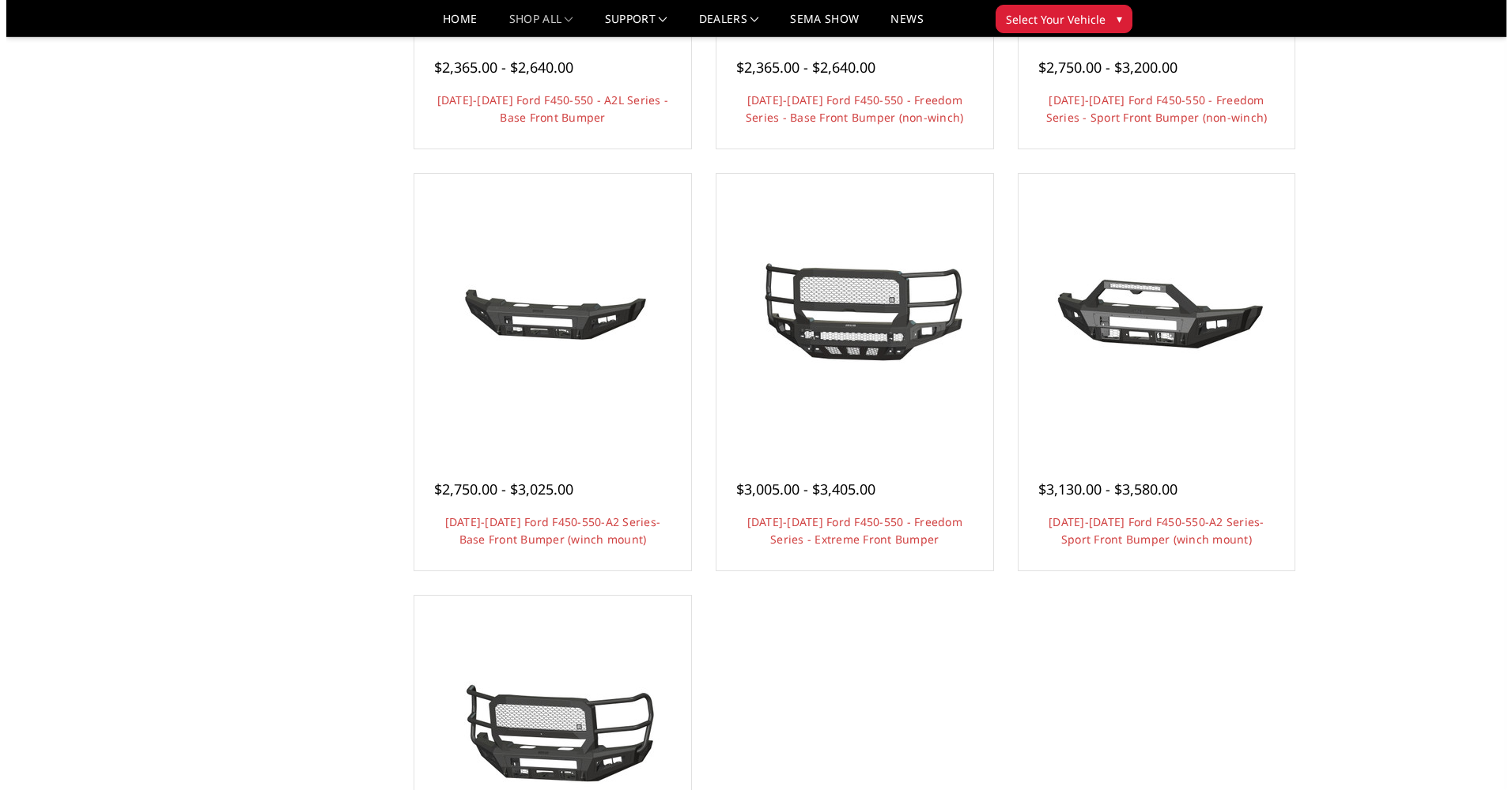
scroll to position [962, 0]
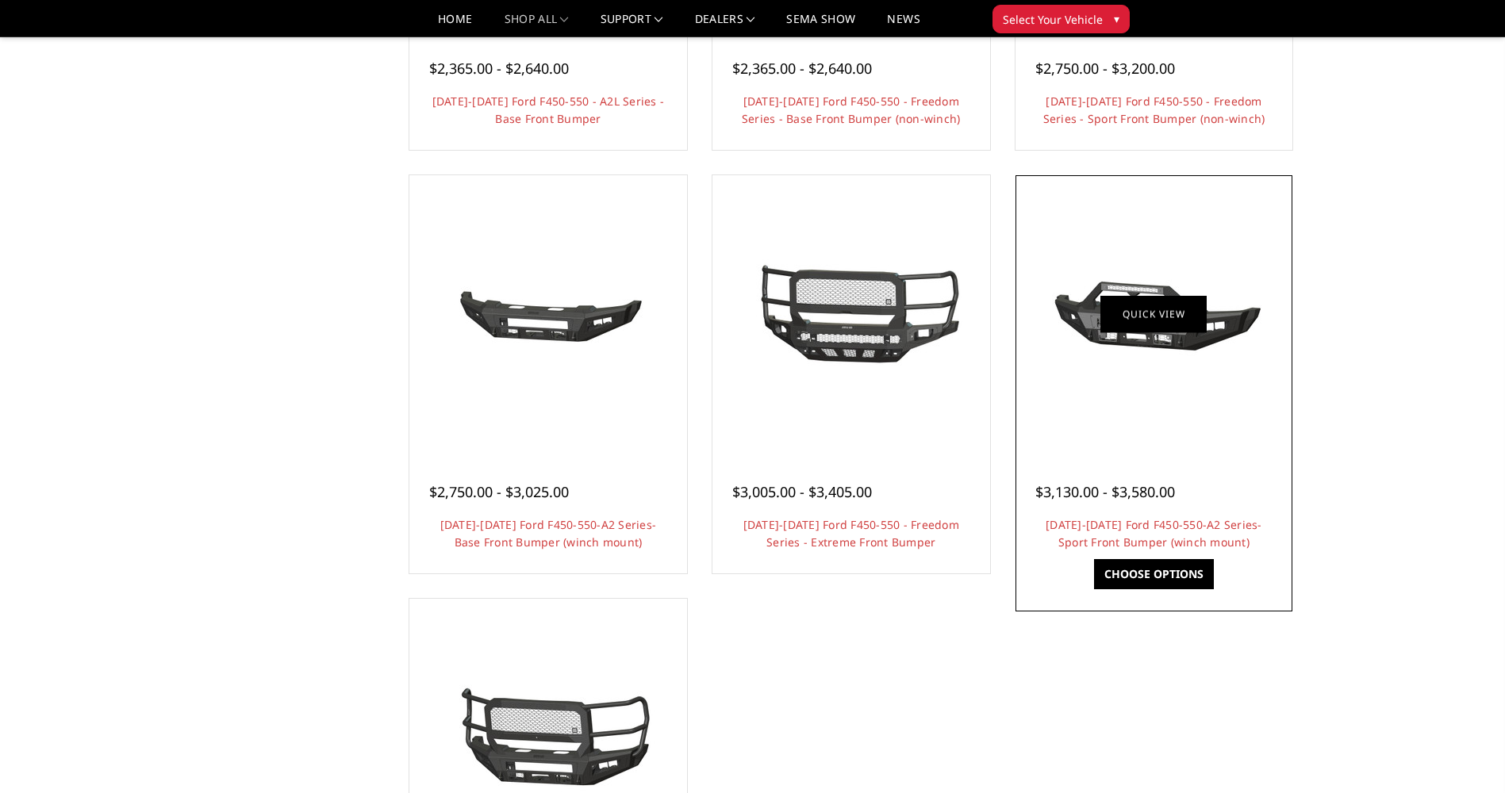
click at [1143, 305] on link "Quick view" at bounding box center [1153, 314] width 106 height 37
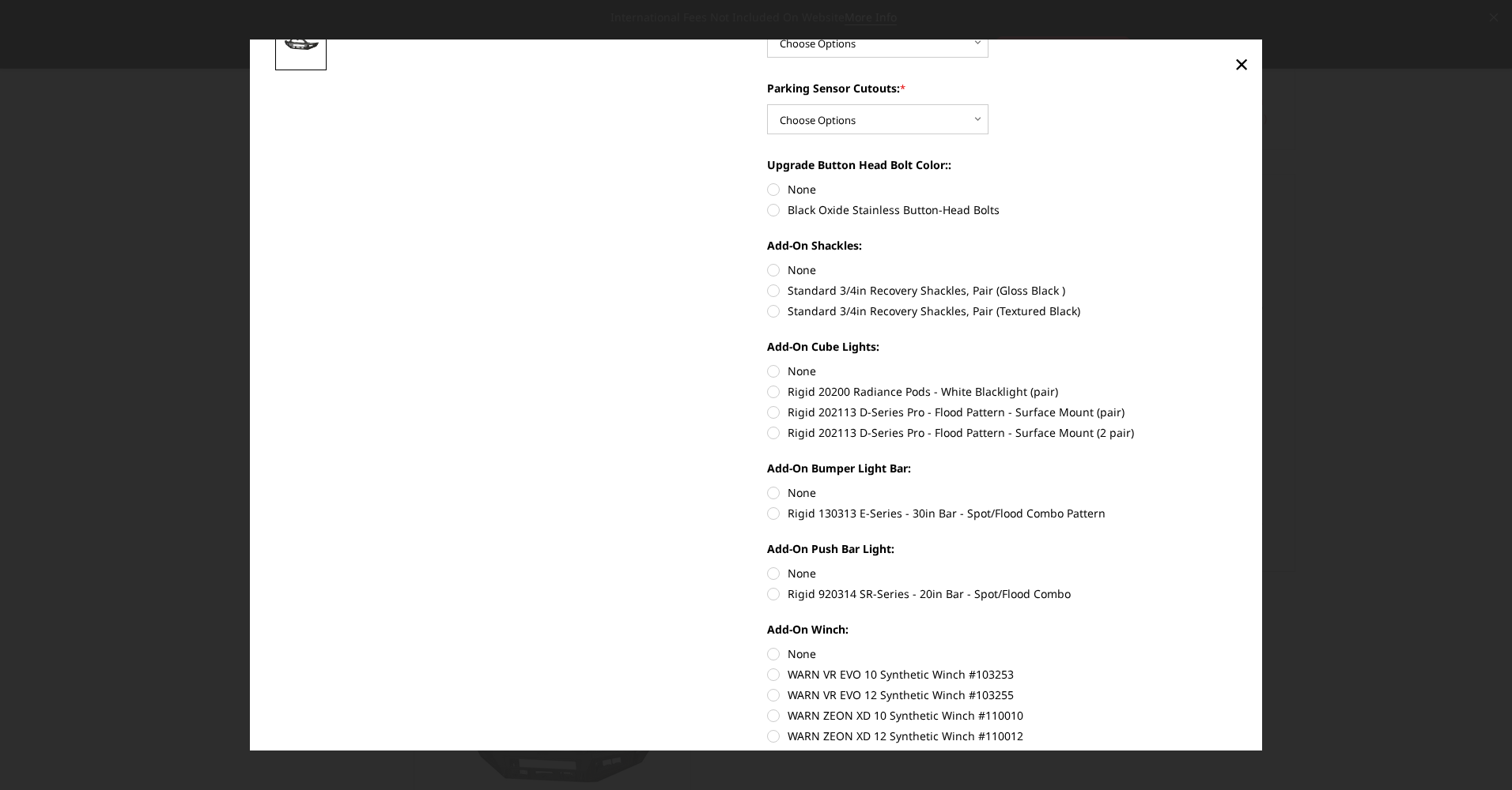
scroll to position [797, 0]
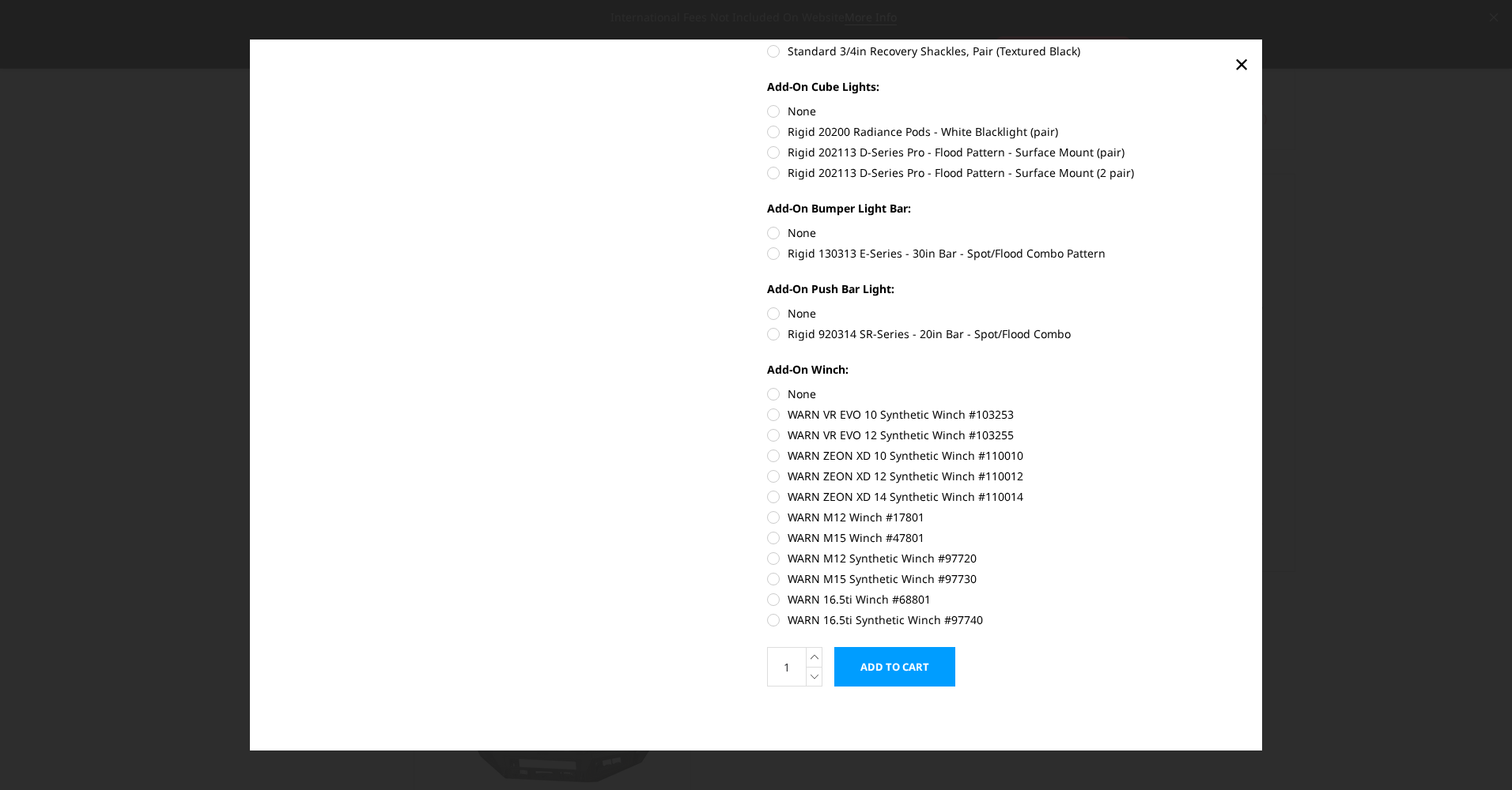
click at [880, 437] on label "WARN VR EVO 12 Synthetic Winch #103255" at bounding box center [1002, 434] width 470 height 17
click at [1237, 407] on input "WARN VR EVO 12 Synthetic Winch #103255" at bounding box center [1237, 406] width 1 height 1
radio input "true"
click at [880, 437] on label "WARN VR EVO 12 Synthetic Winch #103255" at bounding box center [1002, 434] width 470 height 17
click at [1237, 407] on input "WARN VR EVO 12 Synthetic Winch #103255" at bounding box center [1237, 406] width 1 height 1
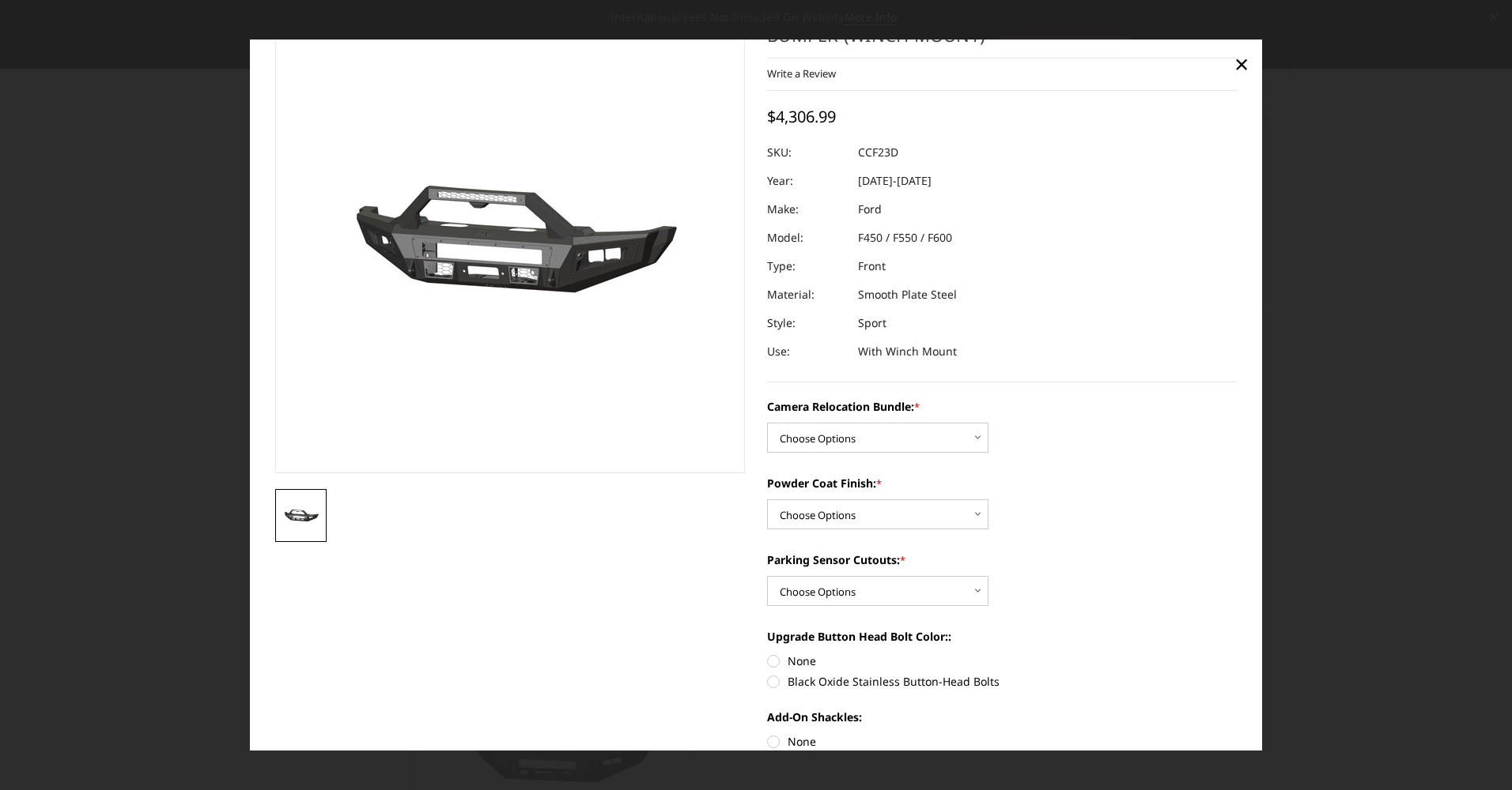
scroll to position [0, 0]
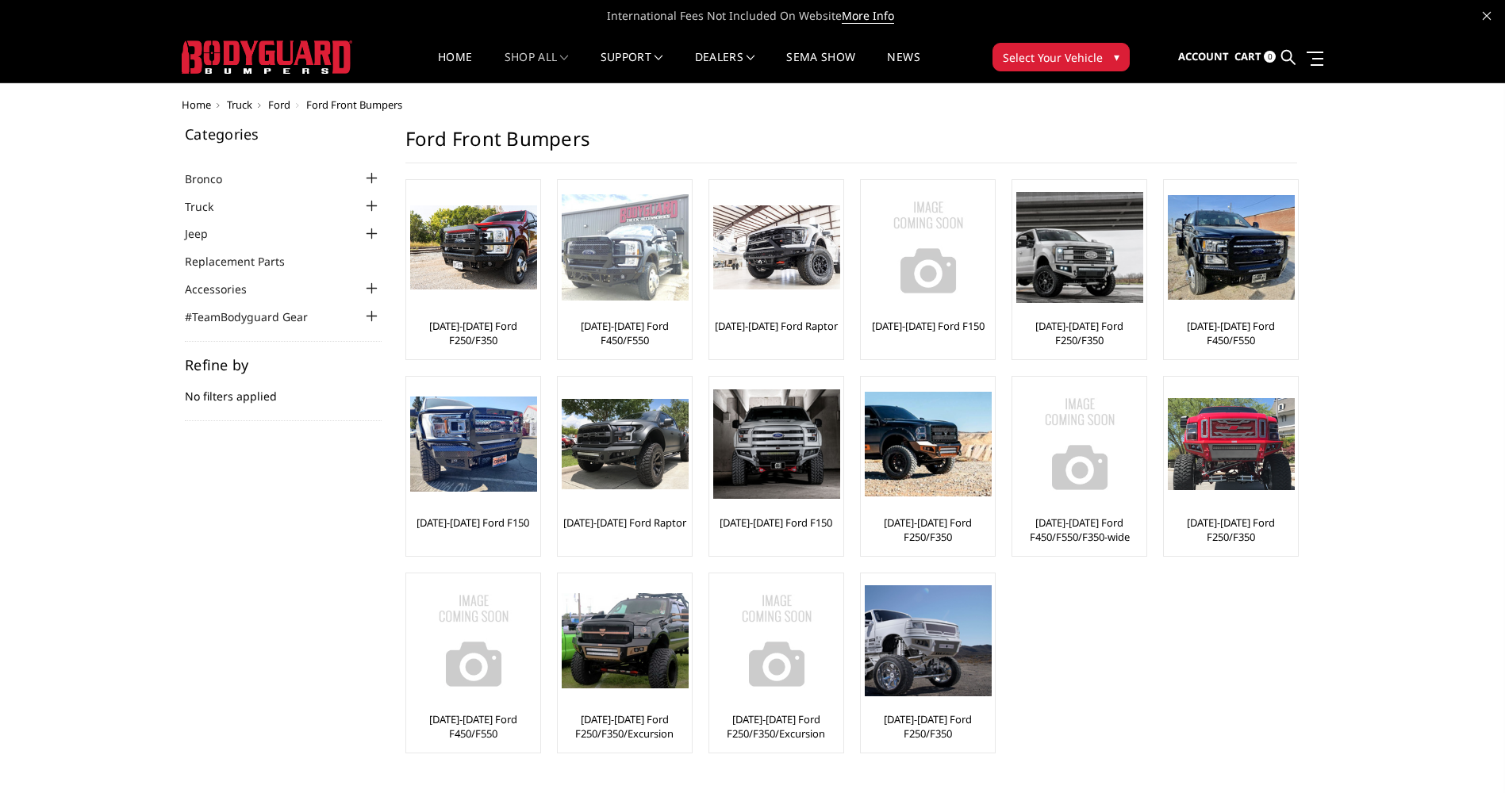
click at [631, 332] on link "[DATE]-[DATE] Ford F450/F550" at bounding box center [625, 333] width 126 height 29
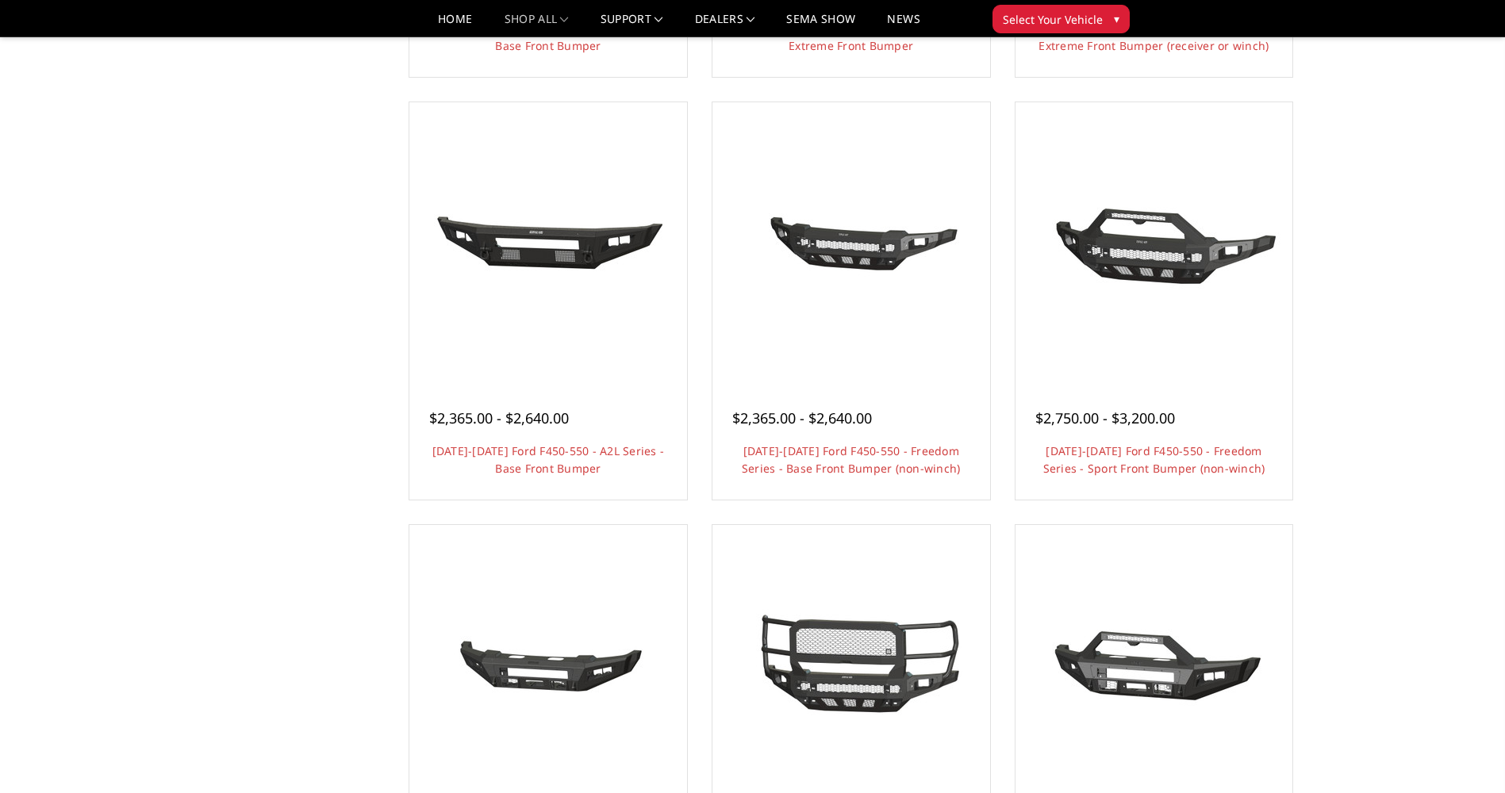
scroll to position [618, 0]
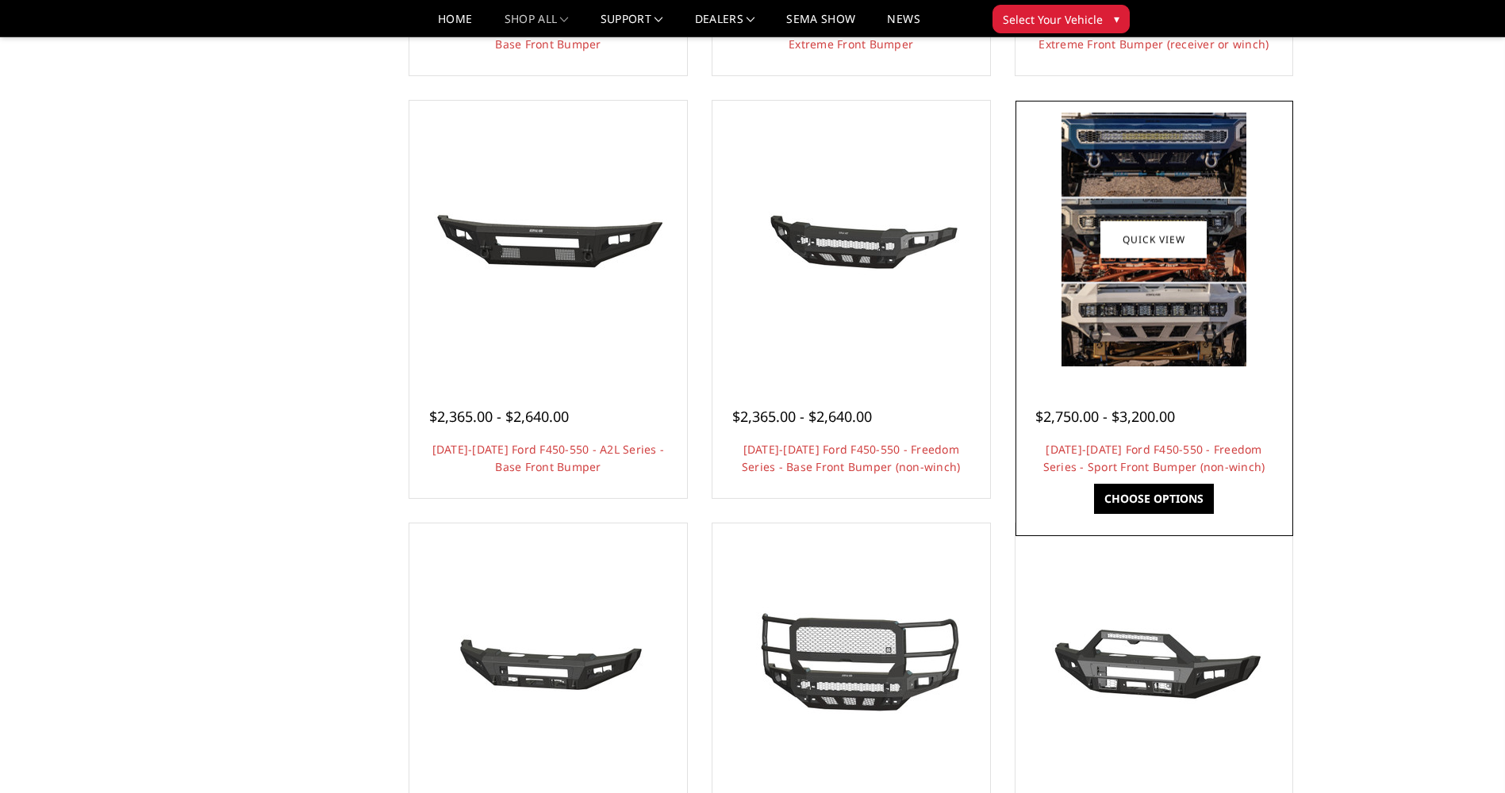
click at [1155, 320] on img at bounding box center [1153, 240] width 185 height 254
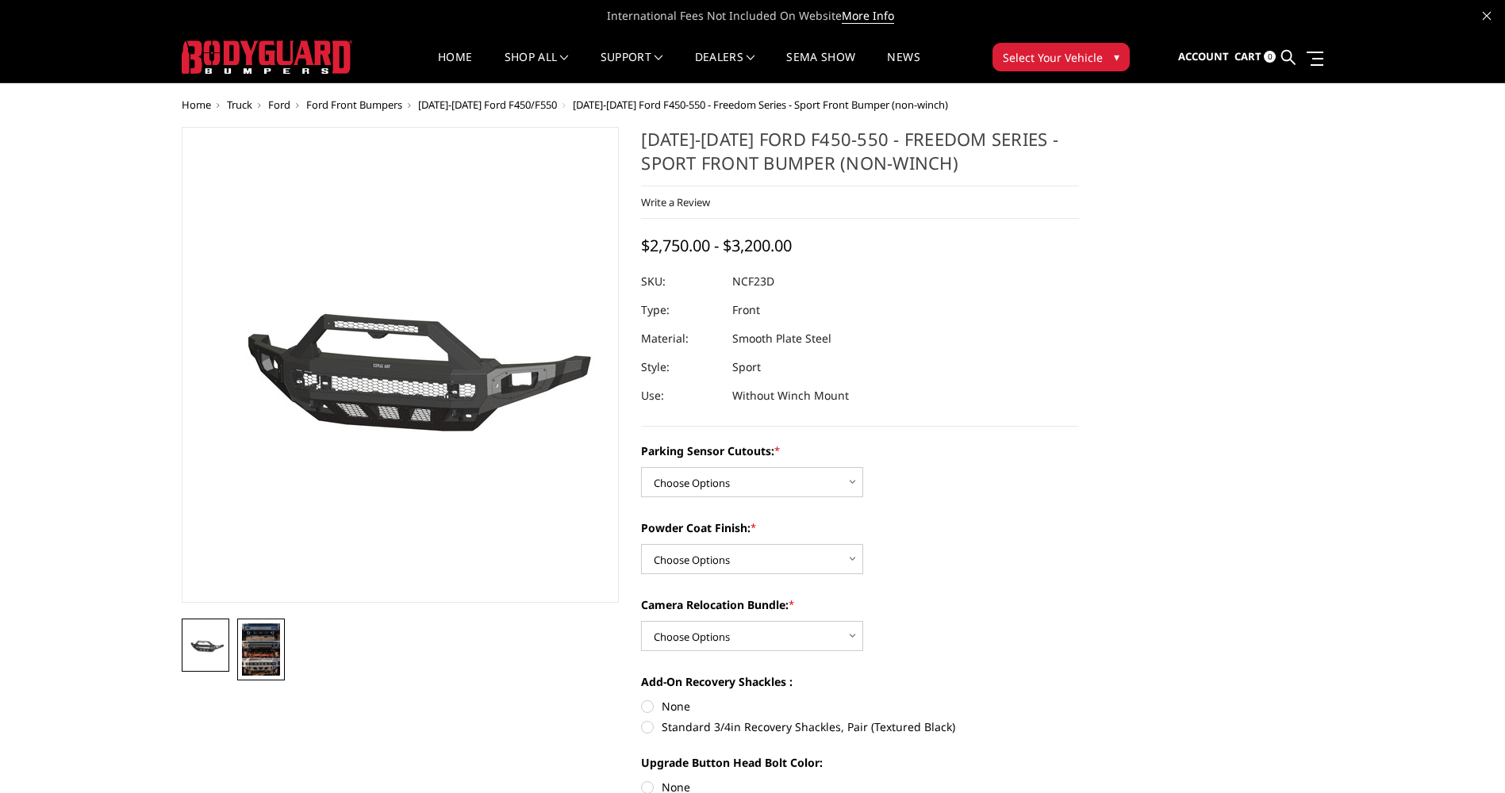
click at [263, 642] on img at bounding box center [261, 649] width 38 height 52
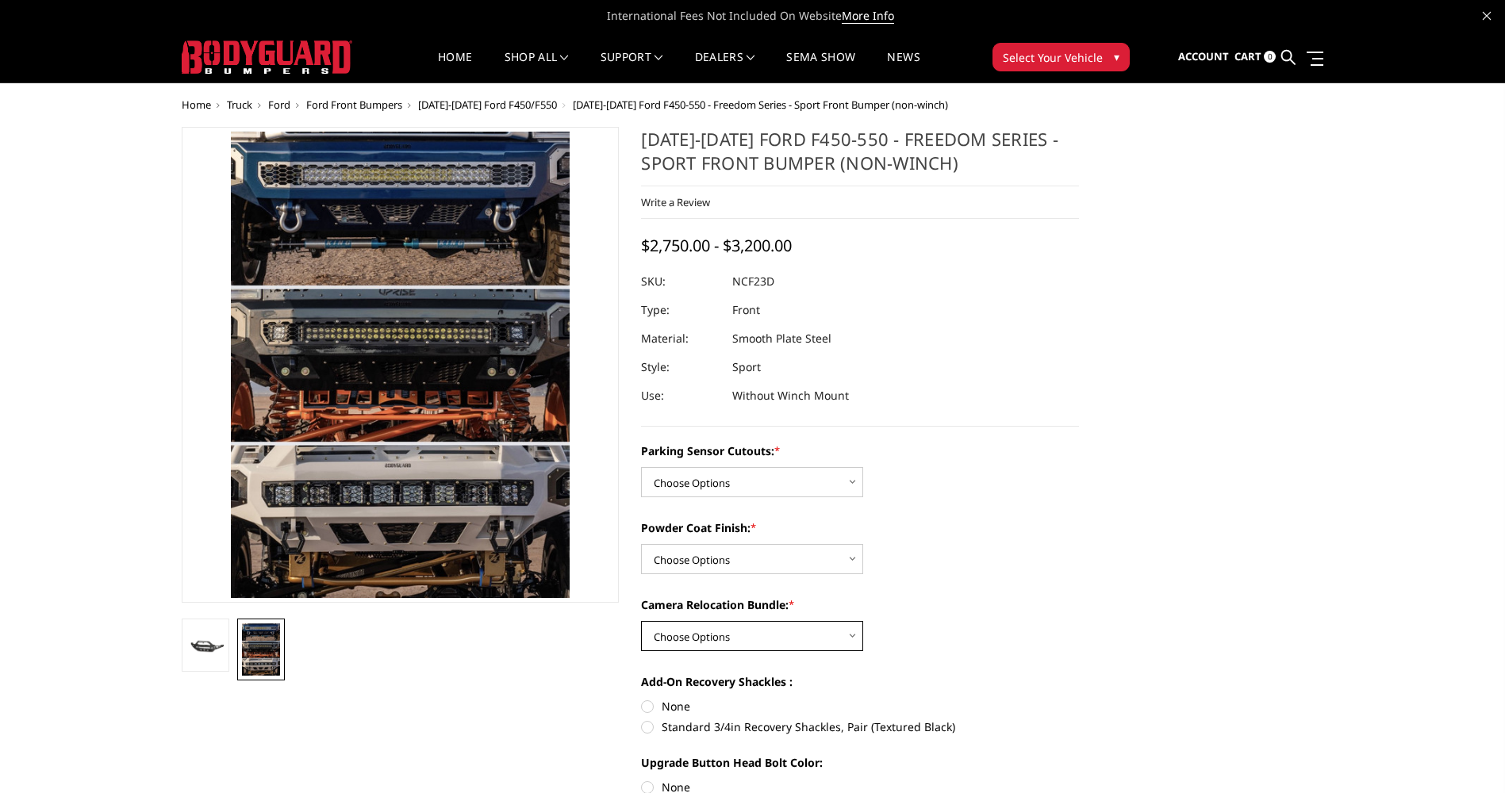
click at [772, 636] on select "Choose Options WITH Camera Relocation Bundle WITHOUT Camera Relocation Bundle" at bounding box center [752, 636] width 222 height 30
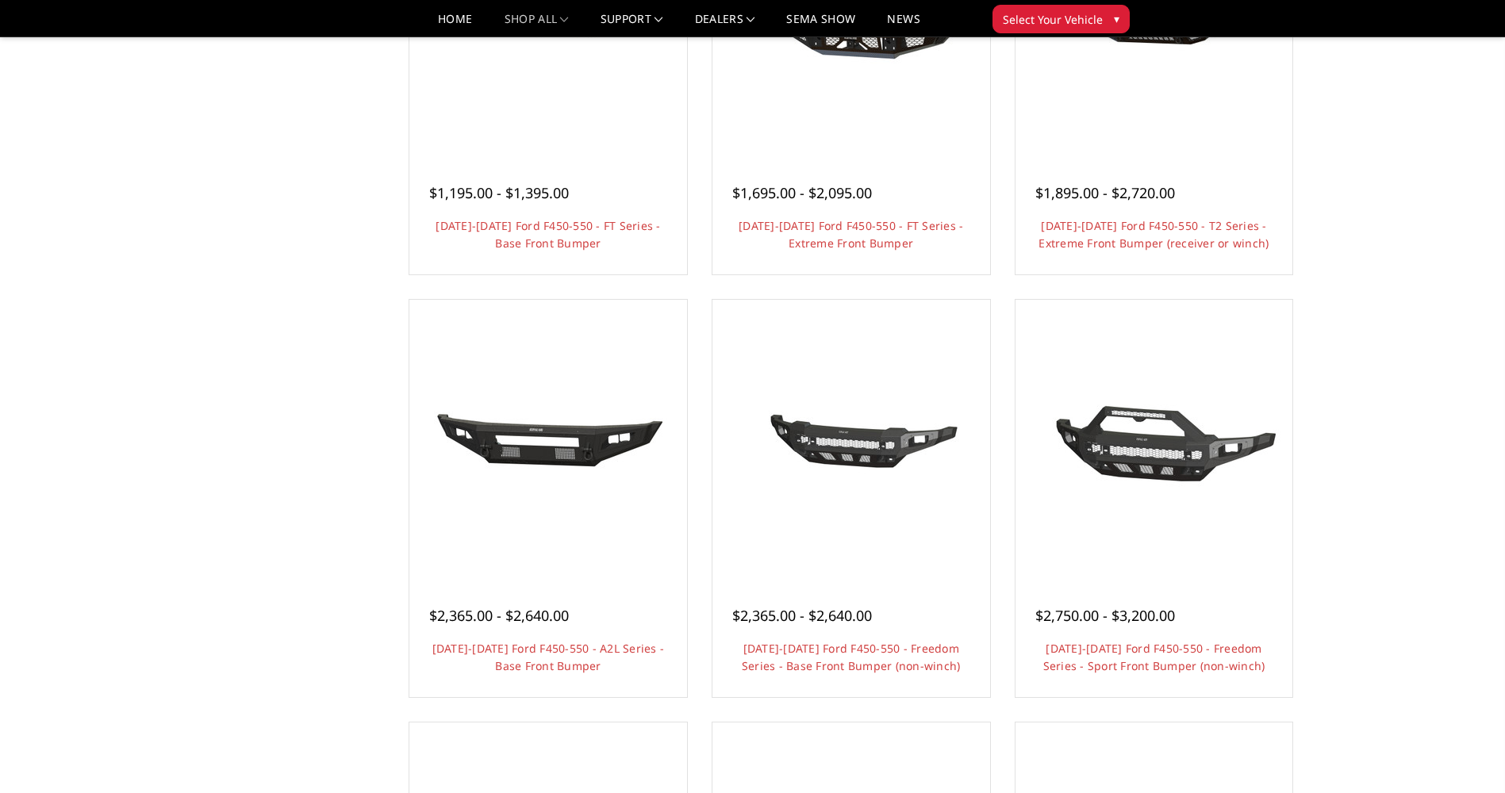
scroll to position [564, 0]
